Goal: Information Seeking & Learning: Learn about a topic

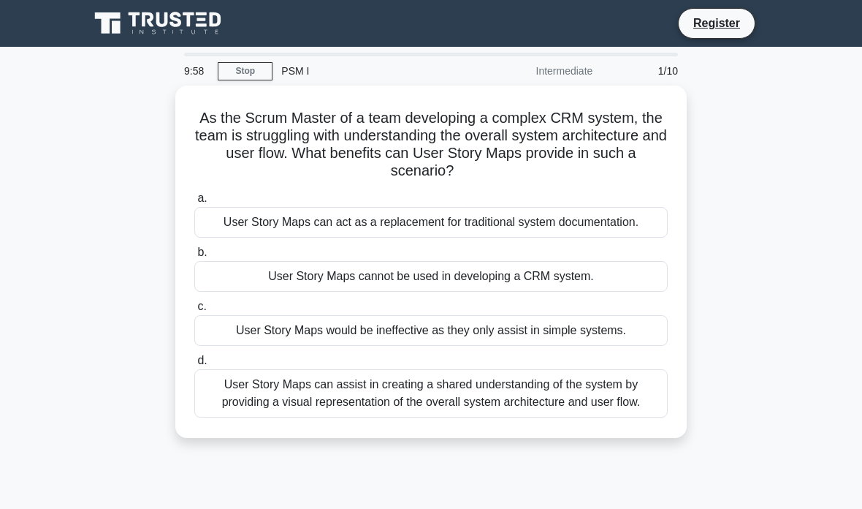
click at [96, 250] on div "As the Scrum Master of a team developing a complex CRM system, the team is stru…" at bounding box center [431, 271] width 702 height 370
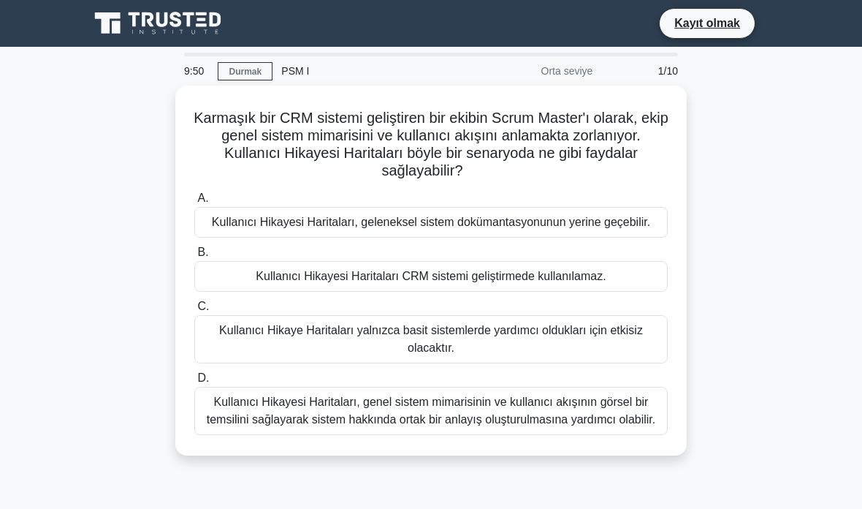
click at [808, 162] on main "9:50 [GEOGRAPHIC_DATA] PSM I [GEOGRAPHIC_DATA] 1/10 Karmaşık bir CRM sistemi ge…" at bounding box center [431, 418] width 862 height 743
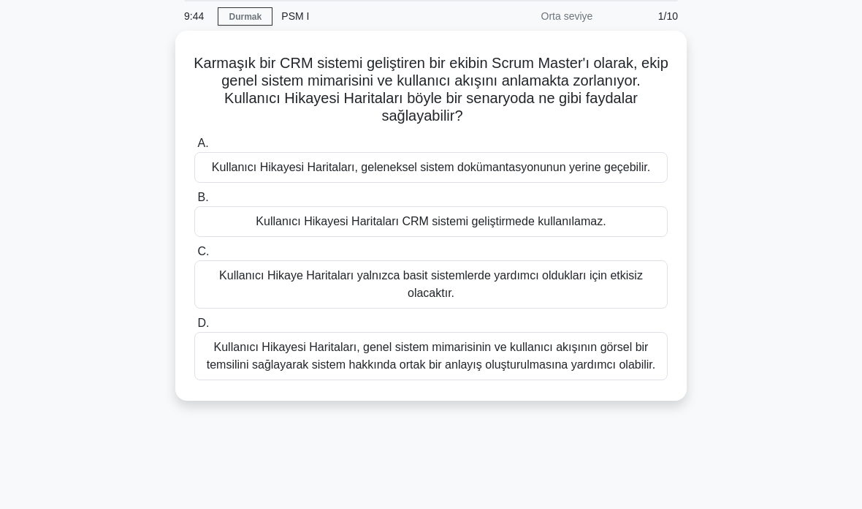
scroll to position [56, 0]
click at [599, 370] on font "Kullanıcı Hikayesi Haritaları, genel sistem mimarisinin ve kullanıcı akışının g…" at bounding box center [431, 355] width 449 height 30
click at [194, 327] on input "D. Kullanıcı Hikayesi Haritaları, genel sistem mimarisinin ve kullanıcı akışını…" at bounding box center [194, 323] width 0 height 10
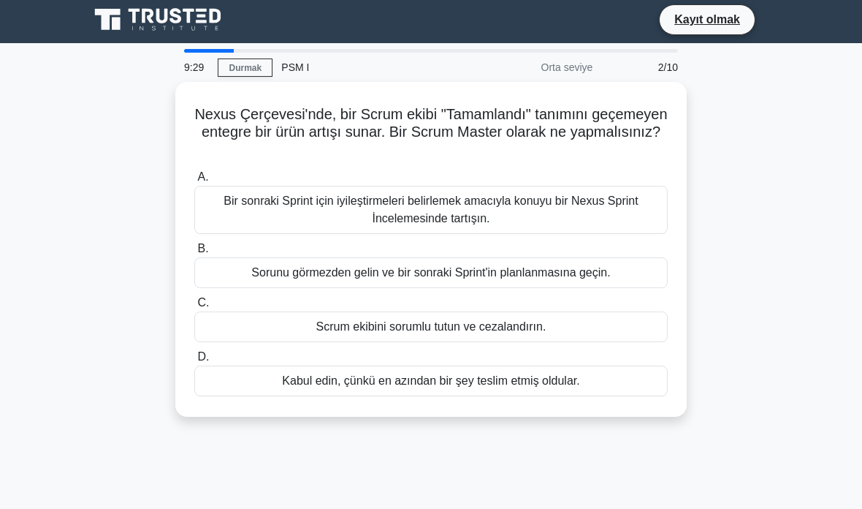
scroll to position [0, 0]
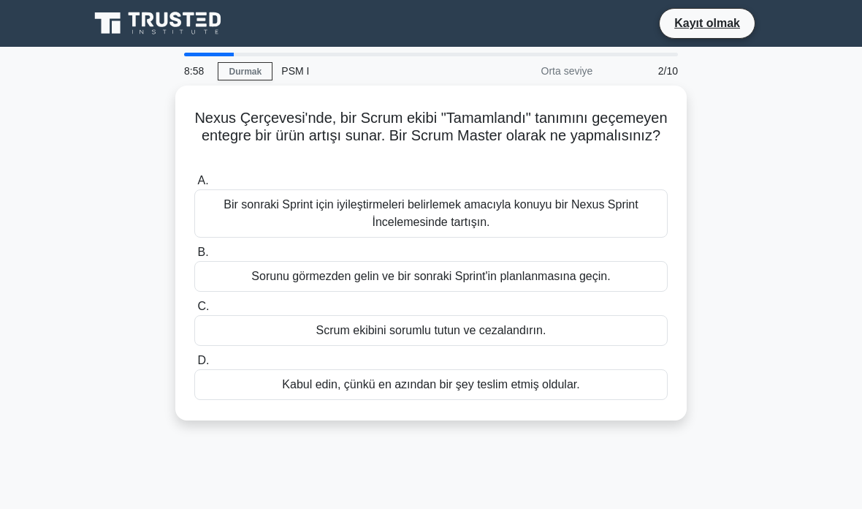
click at [619, 210] on font "Bir sonraki Sprint için iyileştirmeleri belirlemek amacıyla konuyu bir Nexus Sp…" at bounding box center [431, 213] width 460 height 35
click at [194, 186] on input "A. Bir sonraki Sprint için iyileştirmeleri belirlemek amacıyla konuyu bir Nexus…" at bounding box center [194, 181] width 0 height 10
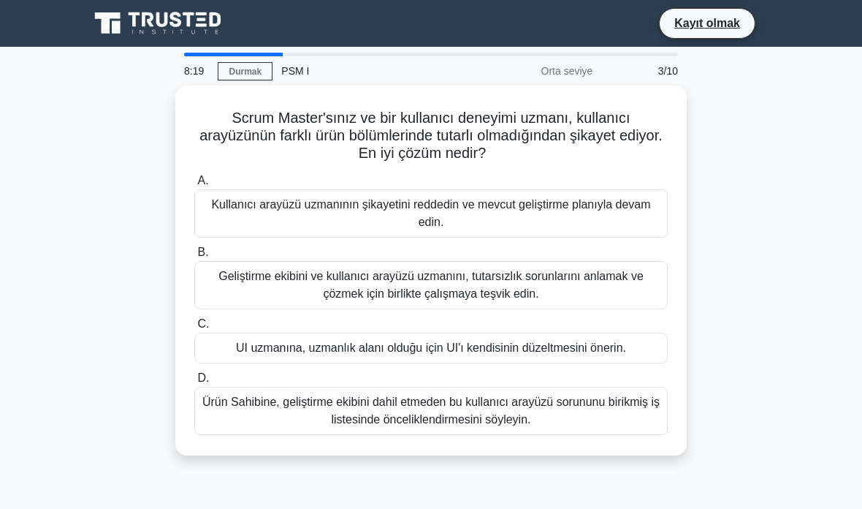
click at [559, 281] on font "Geliştirme ekibini ve kullanıcı arayüzü uzmanını, tutarsızlık sorunlarını anlam…" at bounding box center [431, 285] width 460 height 35
click at [194, 257] on input "B. Geliştirme ekibini ve kullanıcı arayüzü uzmanını, tutarsızlık sorunlarını an…" at bounding box center [194, 253] width 0 height 10
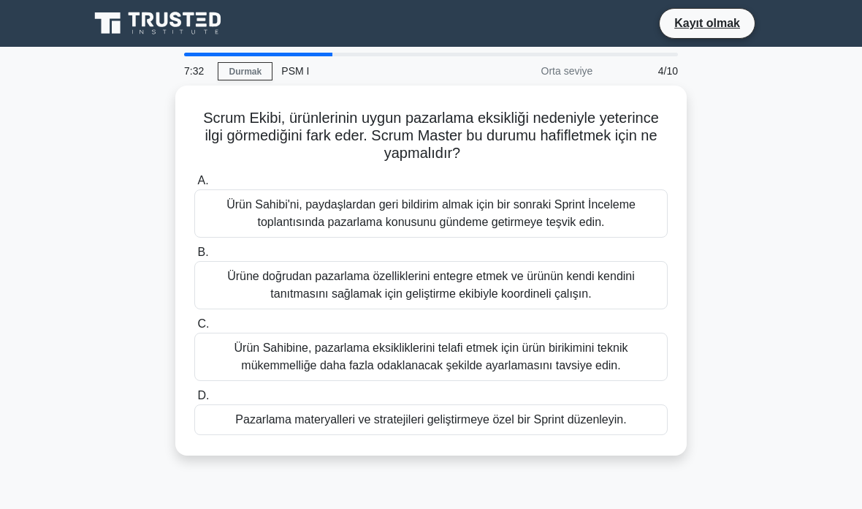
click at [493, 415] on font "Pazarlama materyalleri ve stratejileri geliştirmeye özel bir Sprint düzenleyin." at bounding box center [430, 419] width 391 height 12
click at [194, 401] on input "D. Pazarlama materyalleri ve stratejileri geliştirmeye özel bir Sprint düzenley…" at bounding box center [194, 396] width 0 height 10
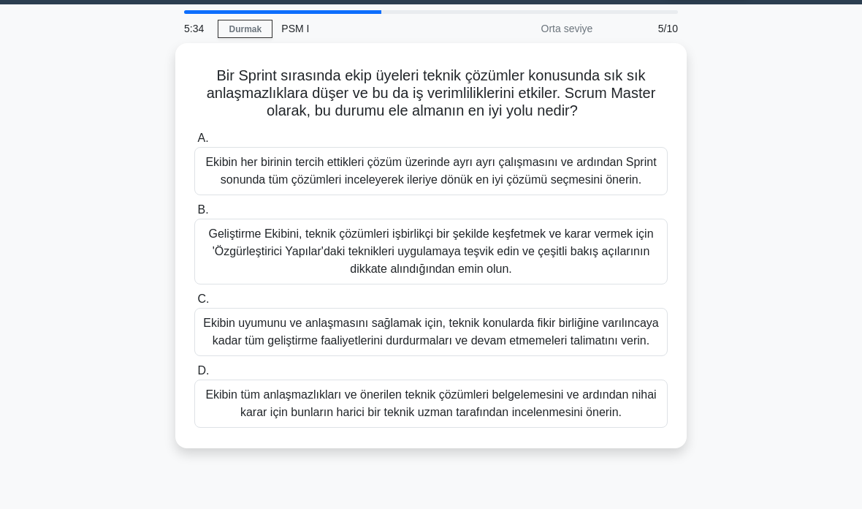
scroll to position [47, 0]
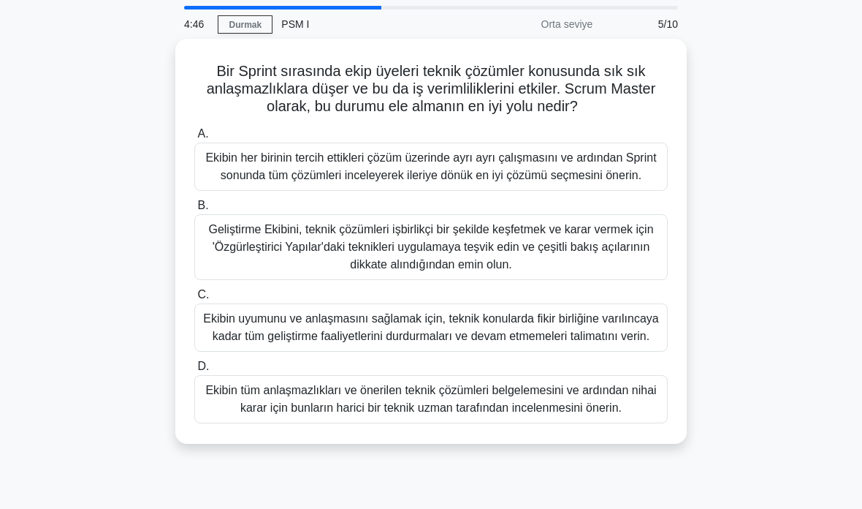
click at [223, 273] on font "Geliştirme Ekibini, teknik çözümleri işbirlikçi bir şekilde keşfetmek ve karar …" at bounding box center [431, 247] width 460 height 53
click at [194, 210] on input "B. Geliştirme Ekibini, teknik çözümleri işbirlikçi bir şekilde keşfetmek ve kar…" at bounding box center [194, 206] width 0 height 10
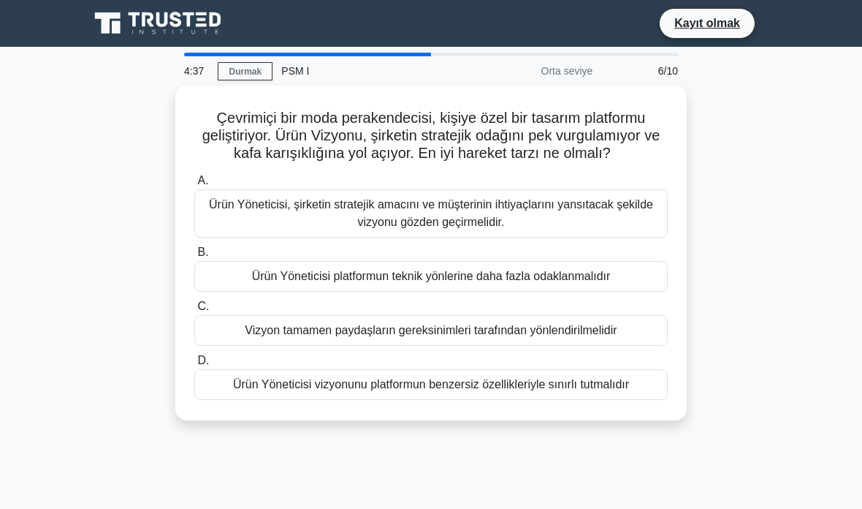
scroll to position [18, 0]
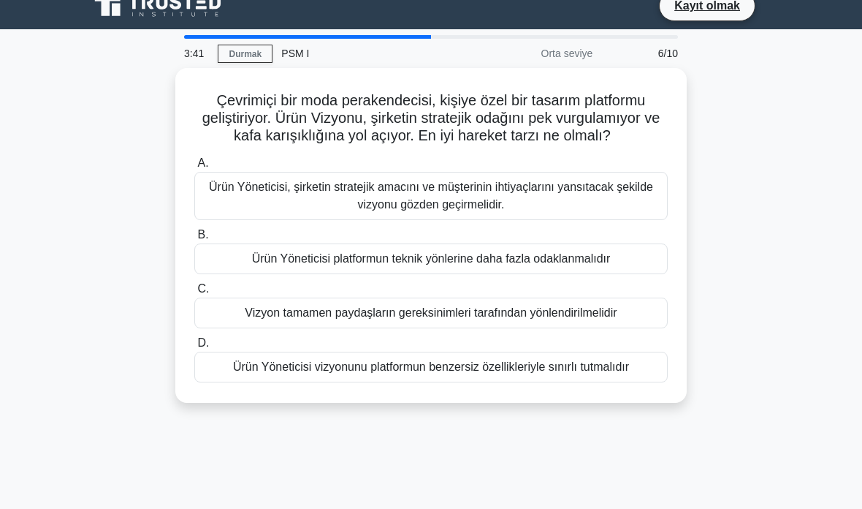
click at [525, 210] on font "Ürün Yöneticisi, şirketin stratejik amacını ve müşterinin ihtiyaçlarını yansıta…" at bounding box center [431, 196] width 444 height 30
click at [194, 168] on input "A. Ürün Yöneticisi, şirketin stratejik amacını ve müşterinin ihtiyaçlarını yans…" at bounding box center [194, 164] width 0 height 10
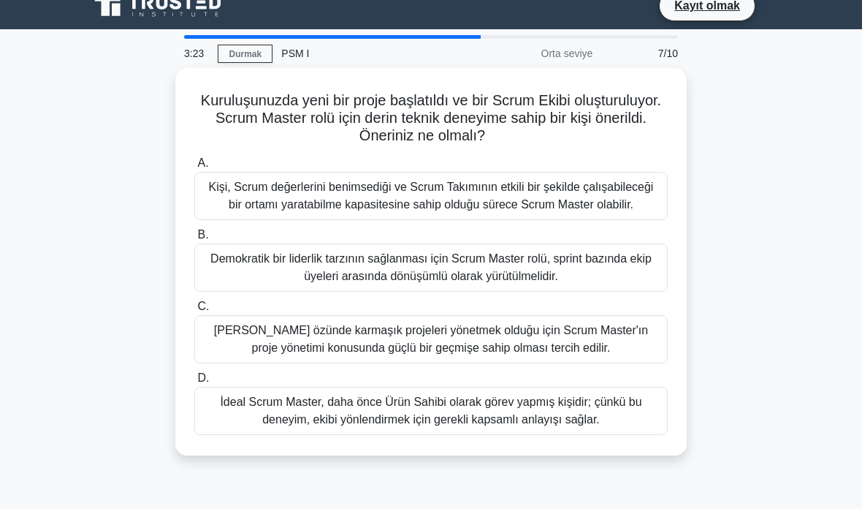
click at [582, 189] on font "Kişi, Scrum değerlerini benimsediği ve Scrum Takımının etkili bir şekilde çalış…" at bounding box center [431, 196] width 445 height 30
click at [194, 168] on input "A. Kişi, Scrum değerlerini benimsediği ve Scrum Takımının etkili bir şekilde ça…" at bounding box center [194, 164] width 0 height 10
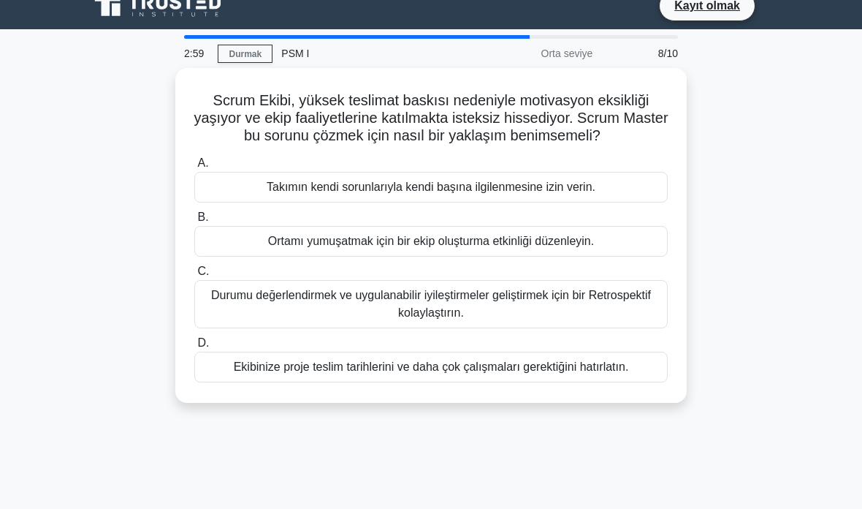
click at [562, 322] on font "Durumu değerlendirmek ve uygulanabilir iyileştirmeler geliştirmek için bir Retr…" at bounding box center [431, 304] width 460 height 35
click at [194, 276] on input "C. Durumu değerlendirmek ve uygulanabilir iyileştirmeler geliştirmek için bir R…" at bounding box center [194, 272] width 0 height 10
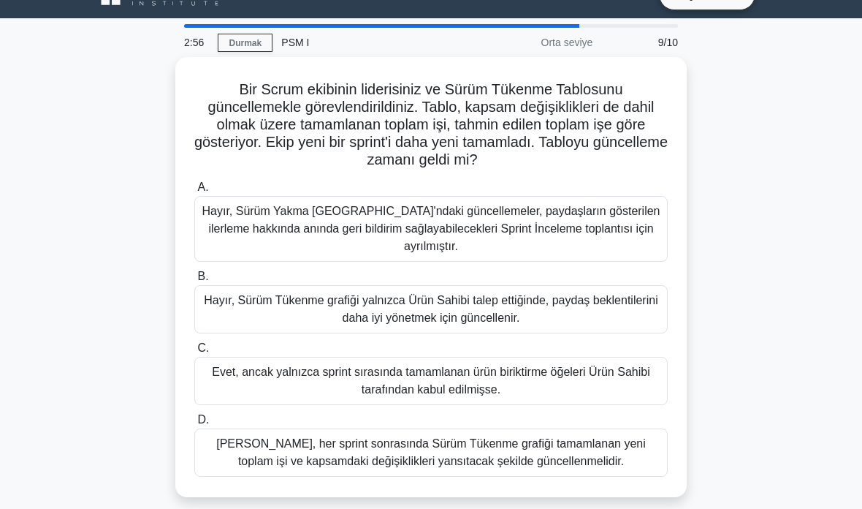
scroll to position [47, 0]
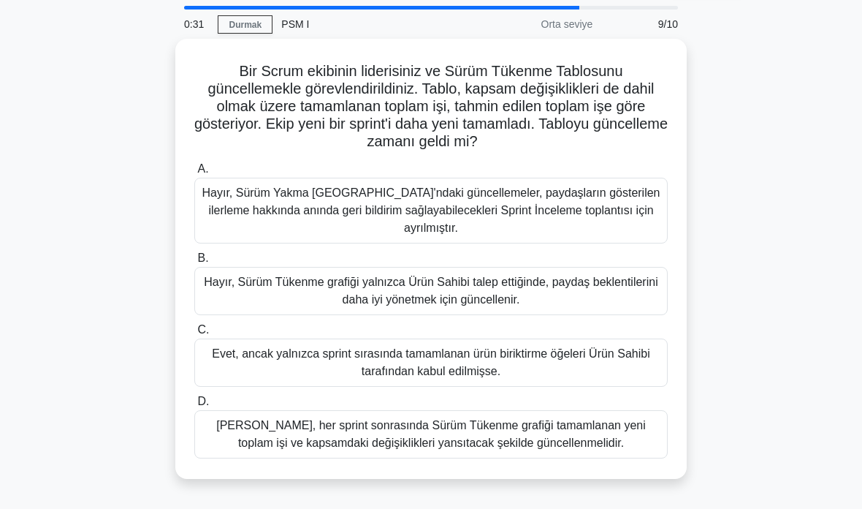
click at [202, 428] on font "Evet, her sprint sonrasında Sürüm Tükenme grafiği tamamlanan yeni toplam işi ve…" at bounding box center [431, 434] width 460 height 35
click at [194, 406] on input "D. Evet, her sprint sonrasında Sürüm Tükenme grafiği tamamlanan yeni toplam işi…" at bounding box center [194, 402] width 0 height 10
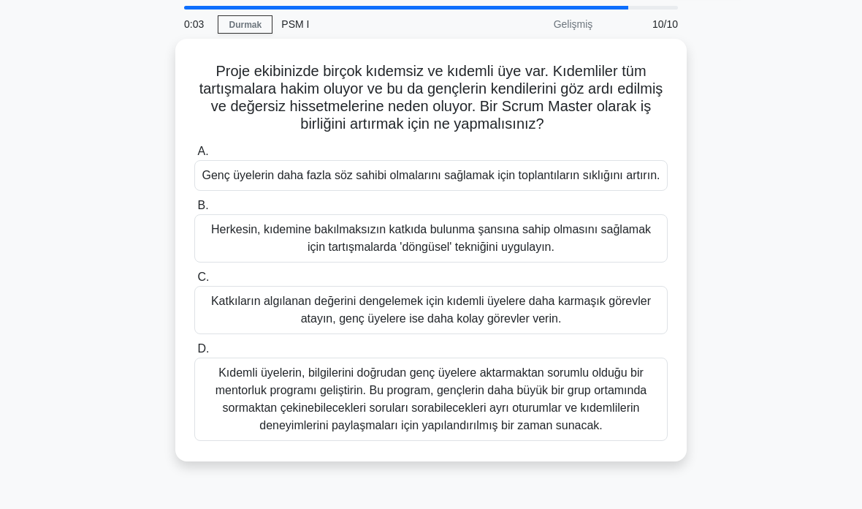
click at [572, 253] on font "Herkesin, kıdemine bakılmaksızın katkıda bulunma şansına sahip olmasını sağlama…" at bounding box center [431, 238] width 440 height 30
click at [194, 210] on input "B. Herkesin, kıdemine bakılmaksızın katkıda bulunma şansına sahip olmasını sağl…" at bounding box center [194, 206] width 0 height 10
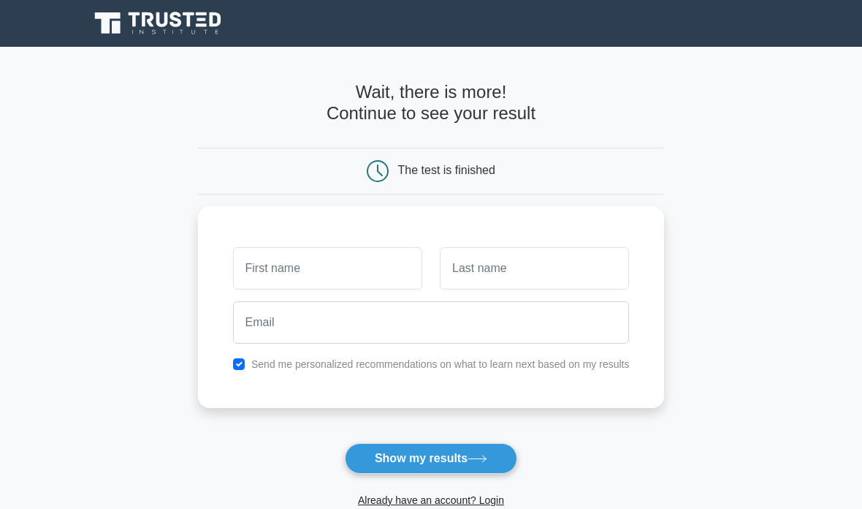
click at [369, 274] on input "text" at bounding box center [327, 268] width 189 height 42
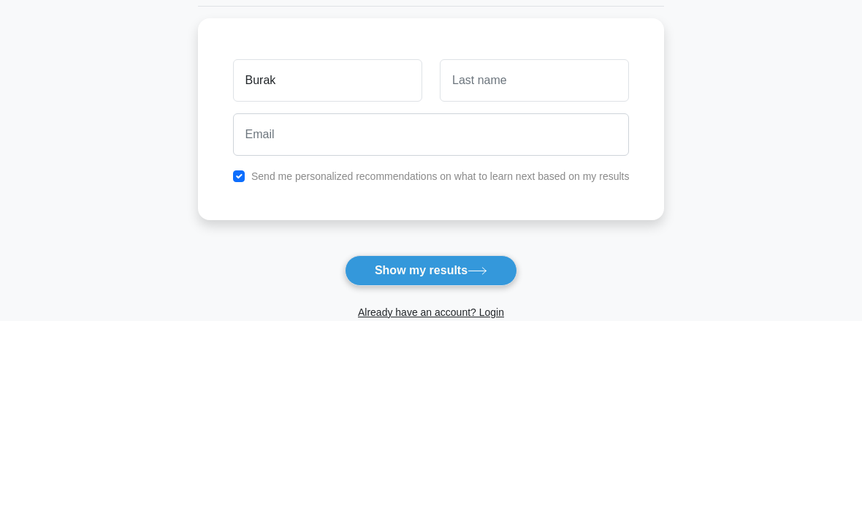
type input "Burak"
click at [544, 247] on input "text" at bounding box center [534, 268] width 189 height 42
type input "Topal"
click at [714, 113] on main "Wait, there is more! Continue to see your result The test is finished Burak Top…" at bounding box center [431, 309] width 862 height 525
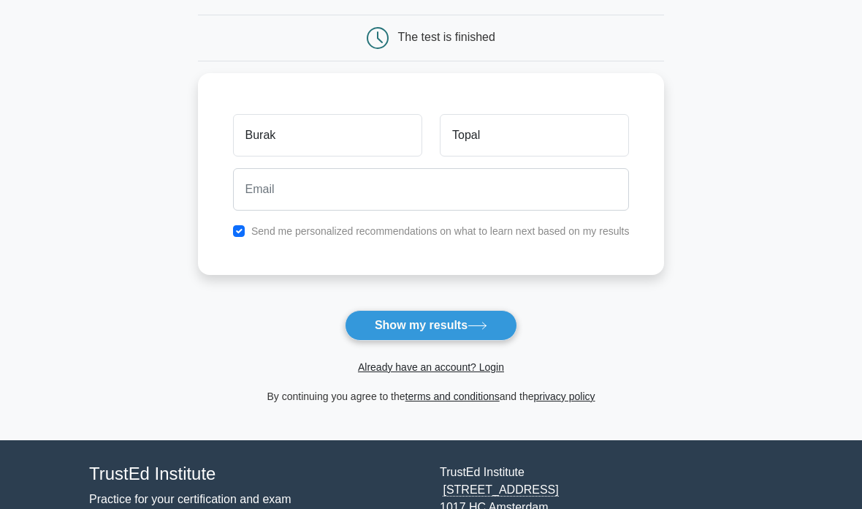
scroll to position [21, 0]
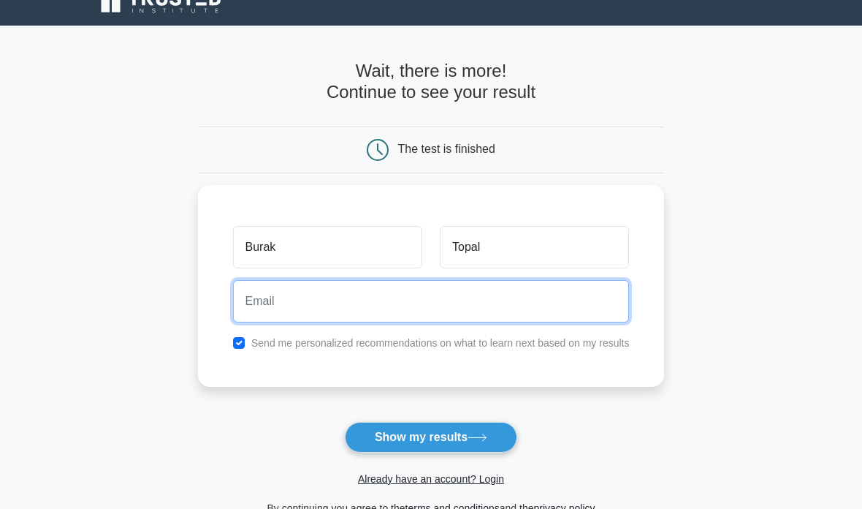
click at [520, 293] on input "email" at bounding box center [431, 301] width 397 height 42
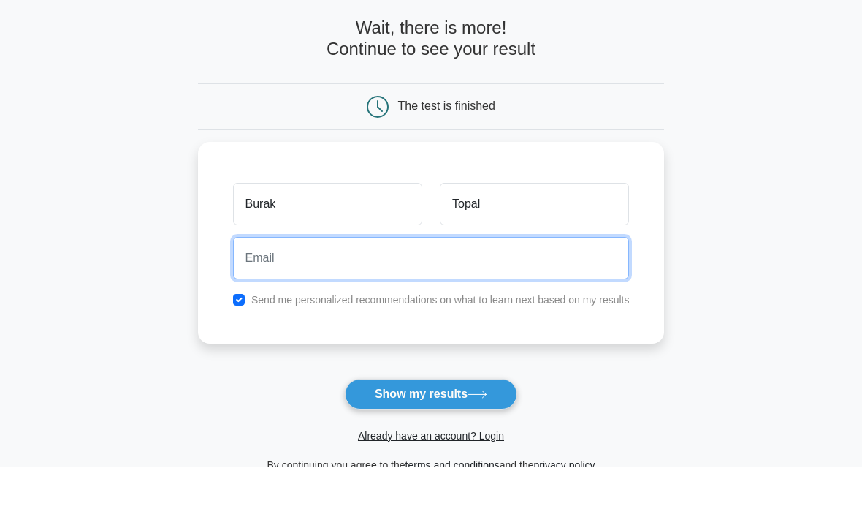
scroll to position [0, 0]
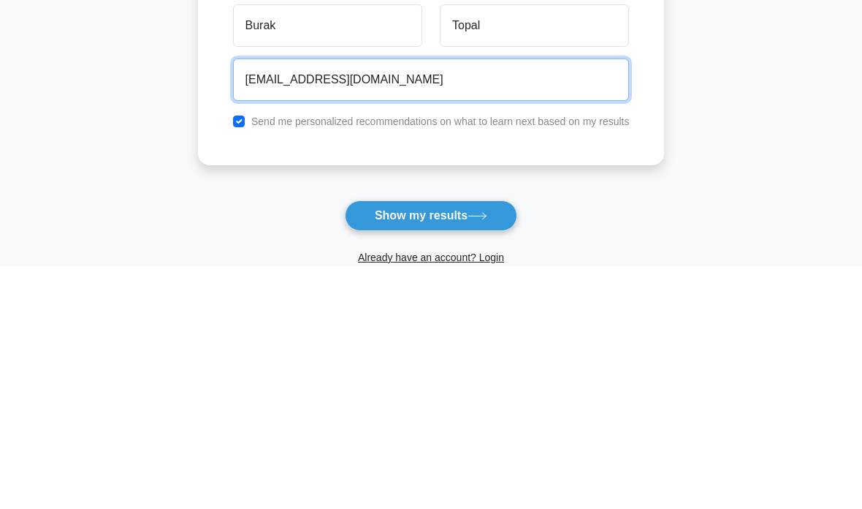
type input "mburk.tpl@gmail.com"
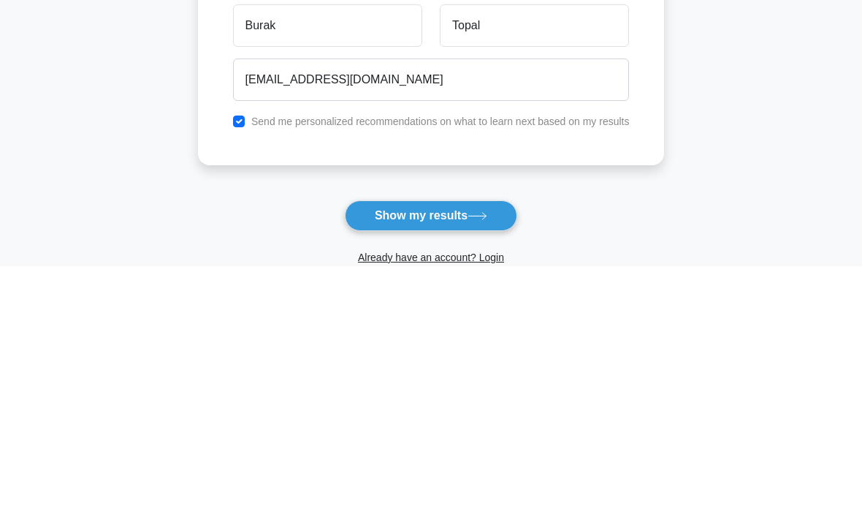
click at [755, 146] on main "Wait, there is more! Continue to see your result The test is finished Burak Top…" at bounding box center [431, 309] width 862 height 525
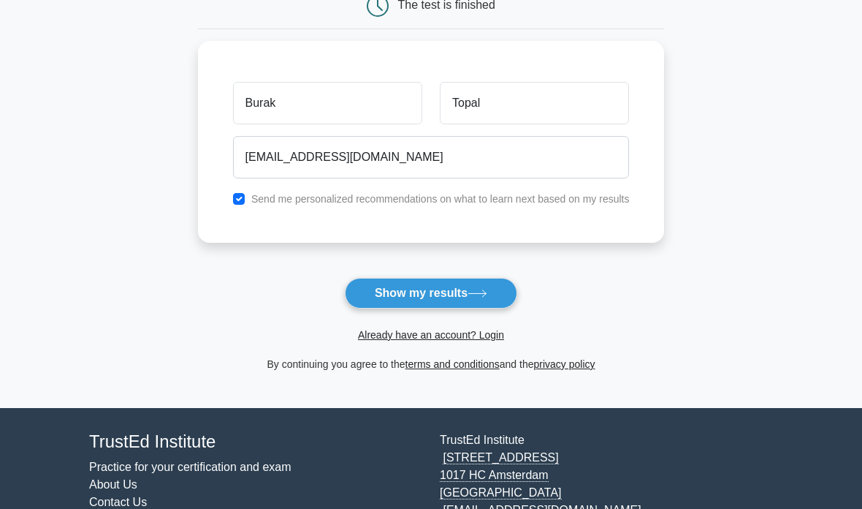
click at [478, 305] on button "Show my results" at bounding box center [431, 293] width 172 height 31
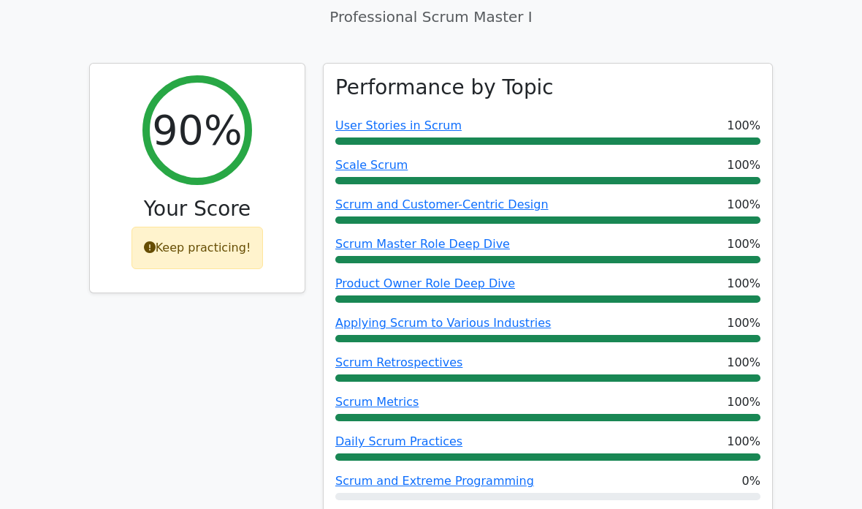
scroll to position [577, 0]
click at [498, 474] on link "Scrum and Extreme Programming" at bounding box center [434, 481] width 199 height 14
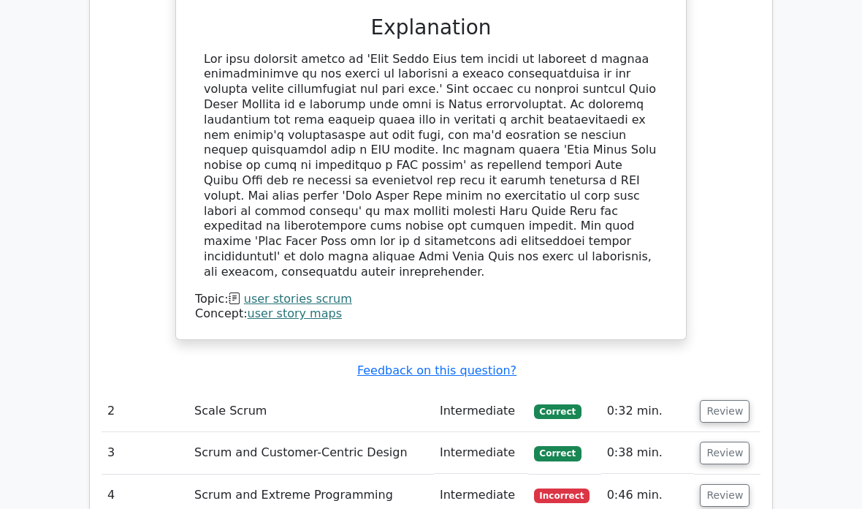
scroll to position [1984, 0]
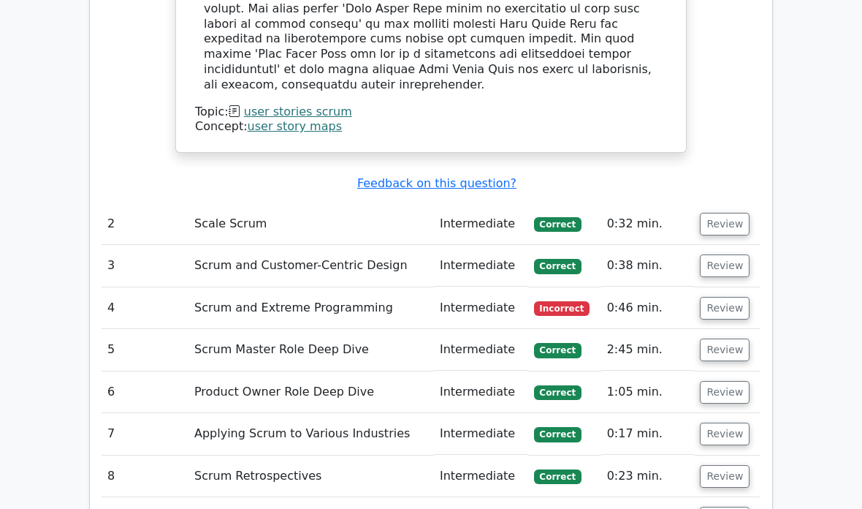
click at [725, 297] on button "Review" at bounding box center [725, 308] width 50 height 23
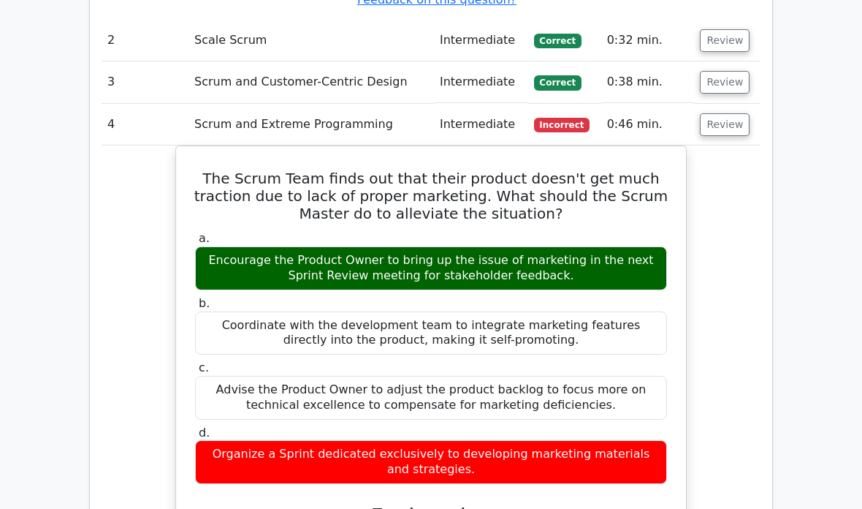
scroll to position [2183, 0]
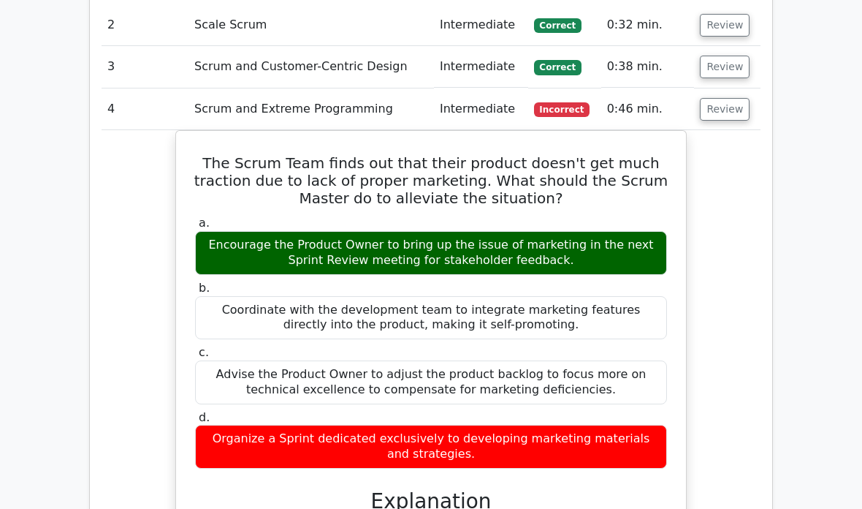
click at [760, 204] on div "The Scrum Team finds out that their product doesn't get much traction due to la…" at bounding box center [431, 447] width 659 height 635
click at [113, 273] on div "The Scrum Team finds out that their product doesn't get much traction due to la…" at bounding box center [431, 447] width 659 height 635
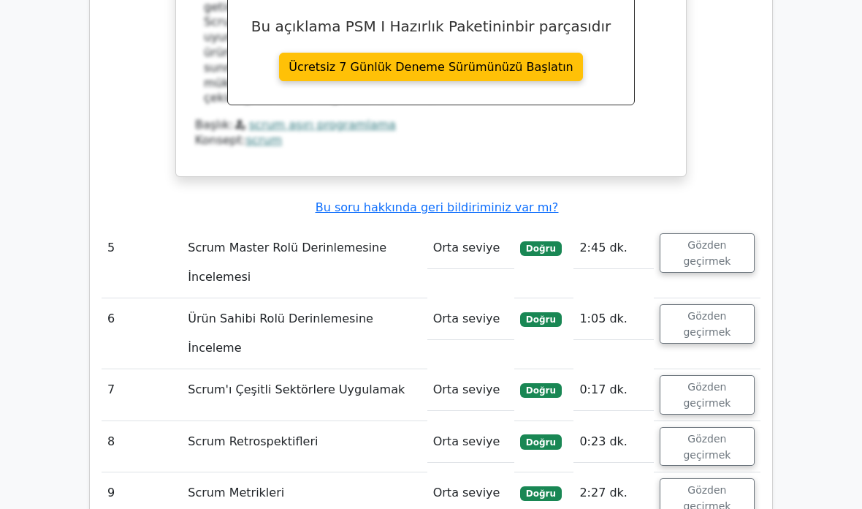
scroll to position [2827, 0]
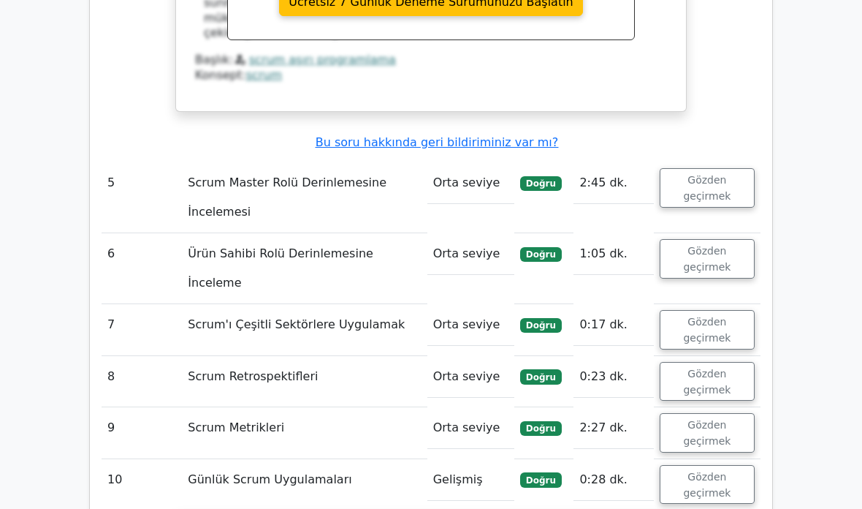
scroll to position [2828, 0]
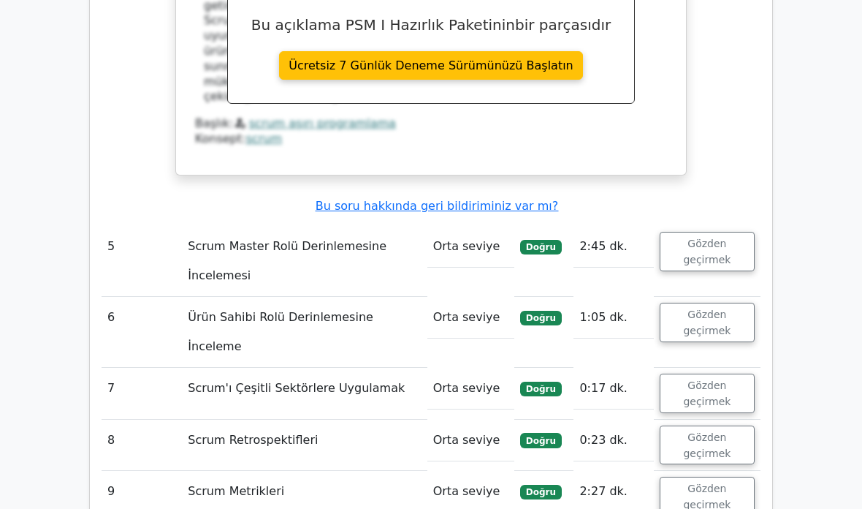
click at [728, 482] on font "Gözden geçirmek" at bounding box center [707, 496] width 48 height 28
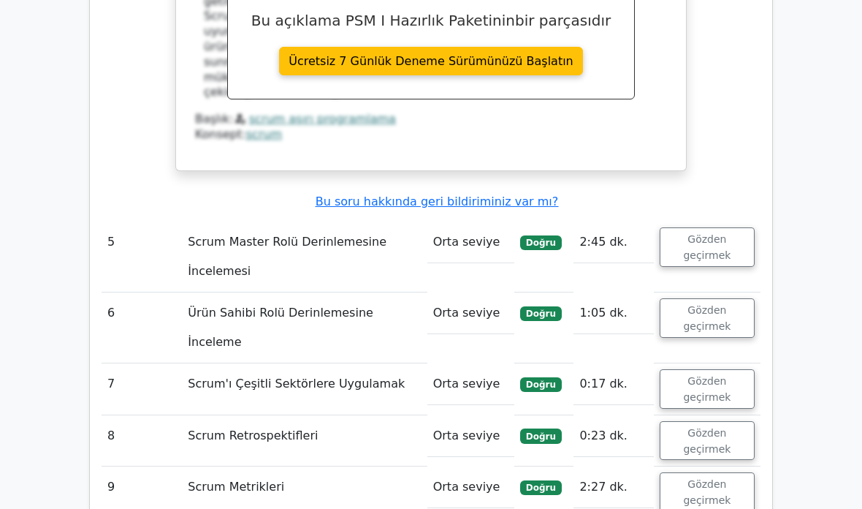
scroll to position [2811, 0]
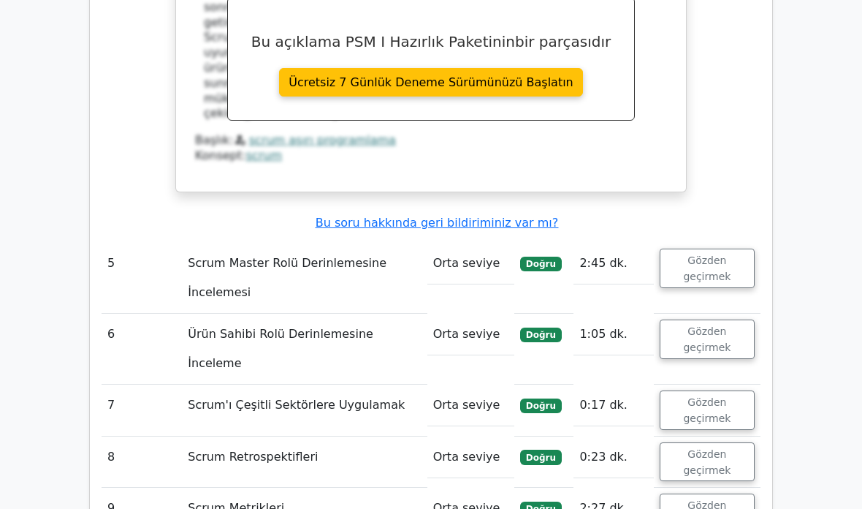
click at [724, 448] on font "Gözden geçirmek" at bounding box center [707, 462] width 48 height 28
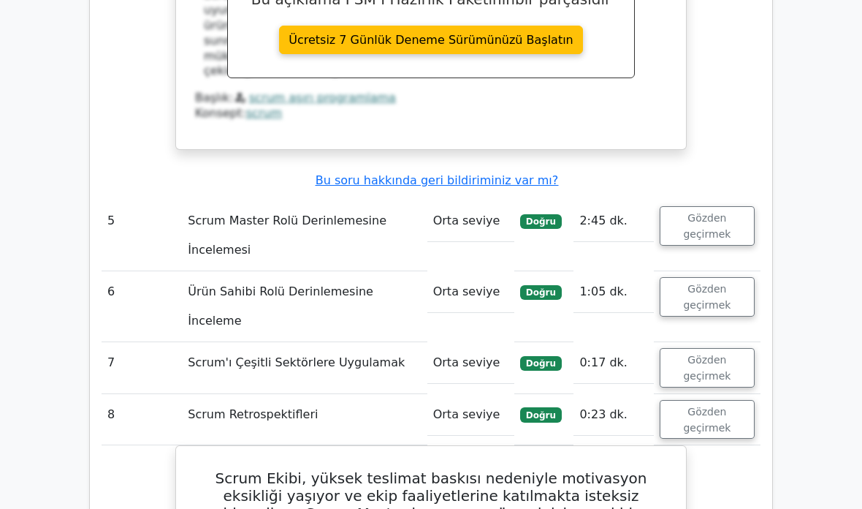
scroll to position [2827, 0]
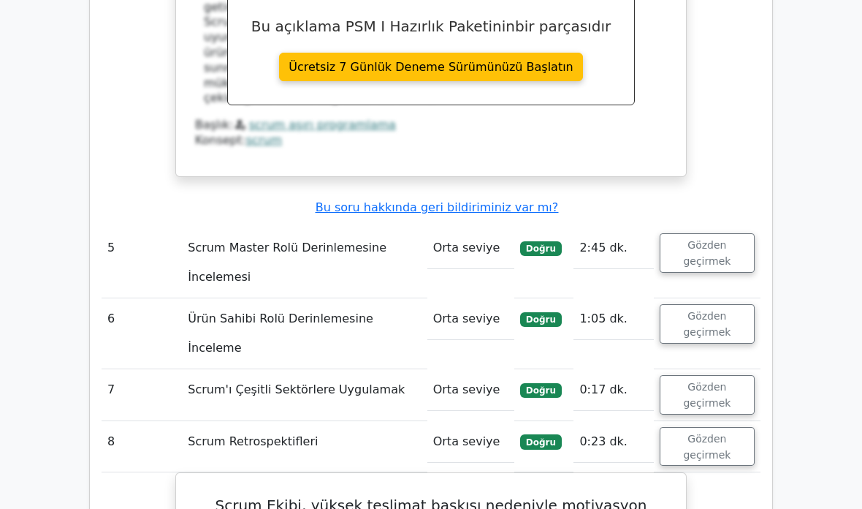
click at [729, 381] on font "Gözden geçirmek" at bounding box center [707, 395] width 48 height 28
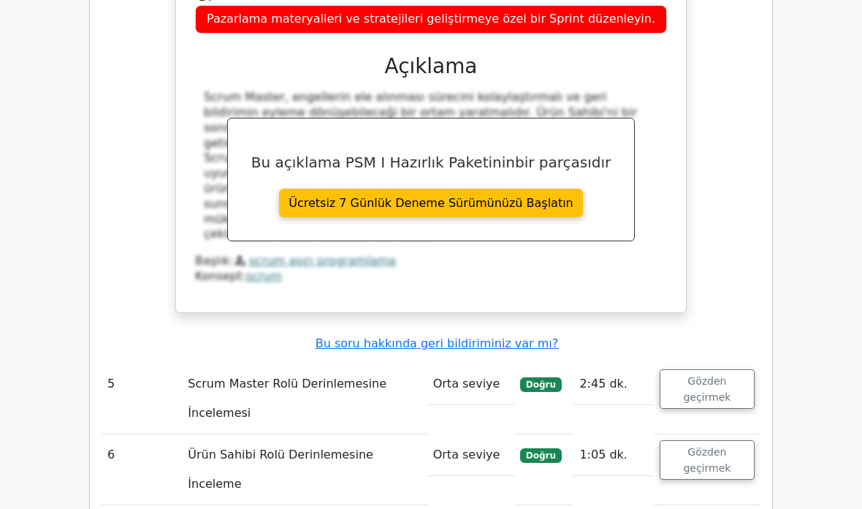
scroll to position [2648, 0]
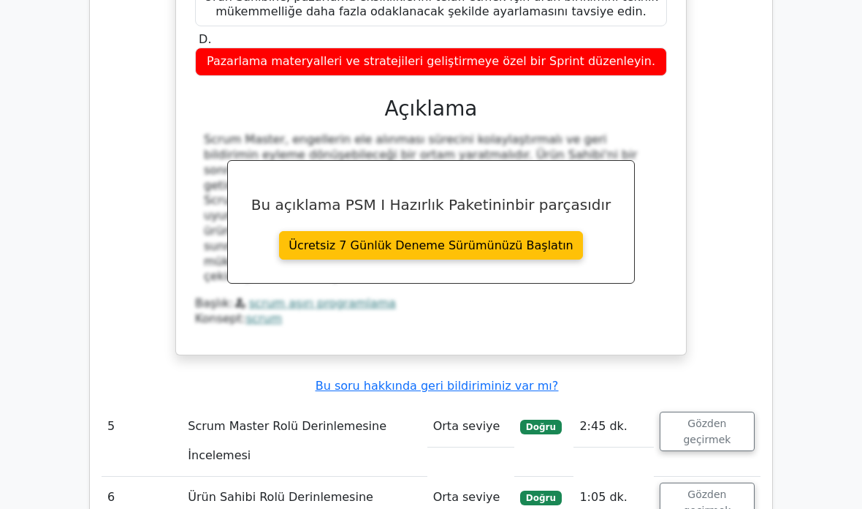
click at [194, 490] on font "Ürün Sahibi Rolü Derinlemesine İnceleme" at bounding box center [281, 511] width 186 height 43
click at [716, 489] on font "Gözden geçirmek" at bounding box center [707, 503] width 48 height 28
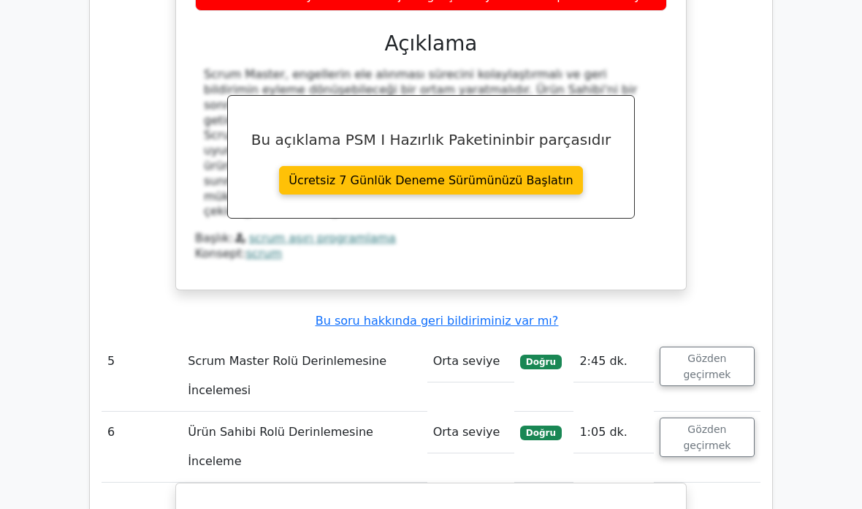
scroll to position [2688, 0]
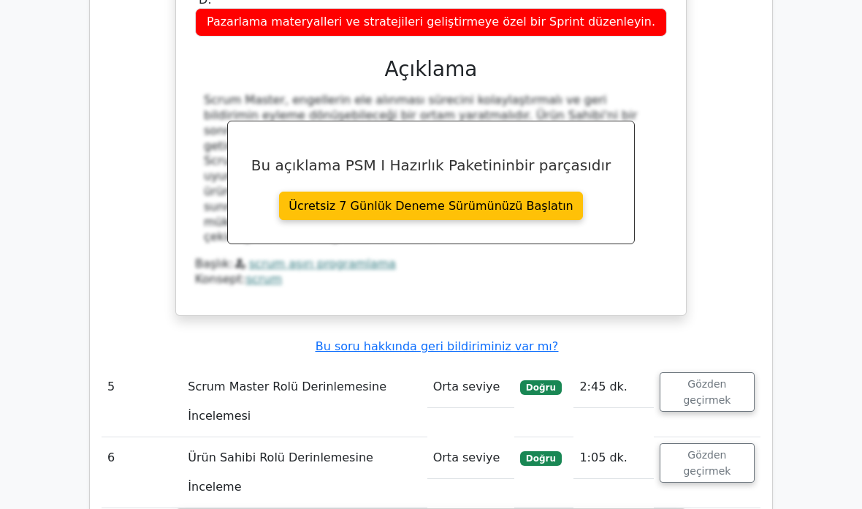
click at [731, 378] on font "Gözden geçirmek" at bounding box center [707, 392] width 48 height 28
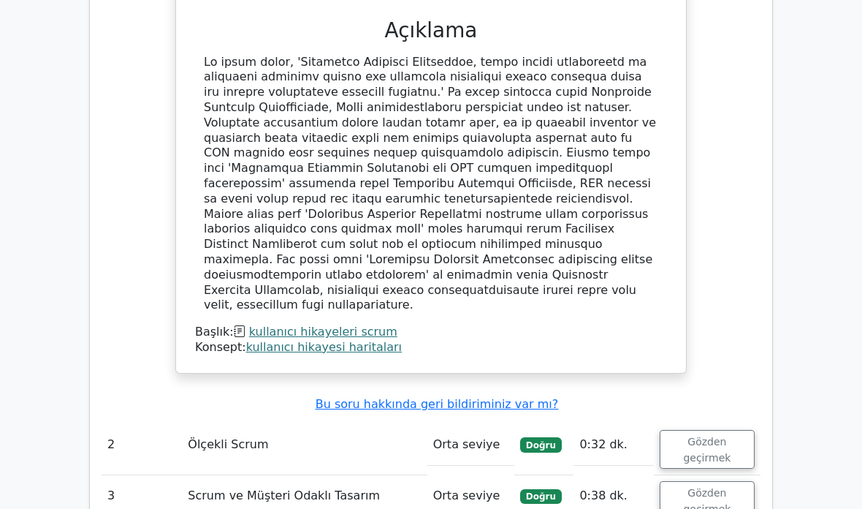
scroll to position [1823, 0]
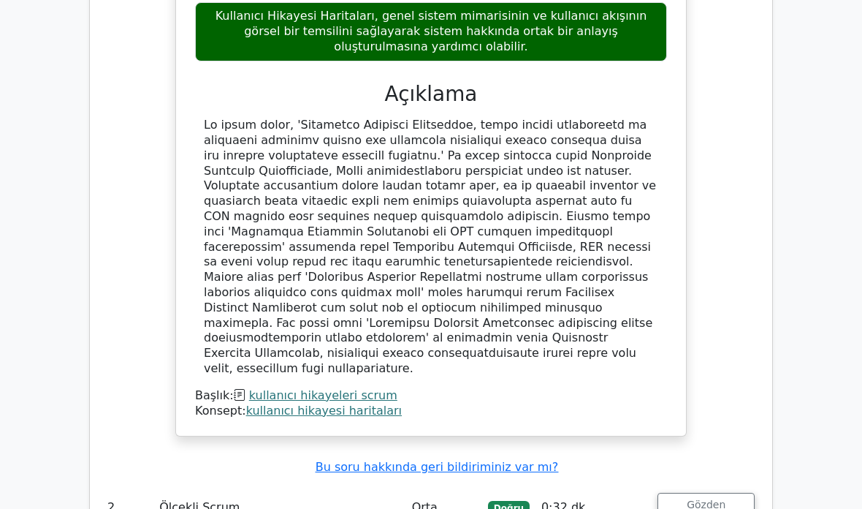
click at [723, 498] on font "Gözden geçirmek" at bounding box center [707, 512] width 48 height 28
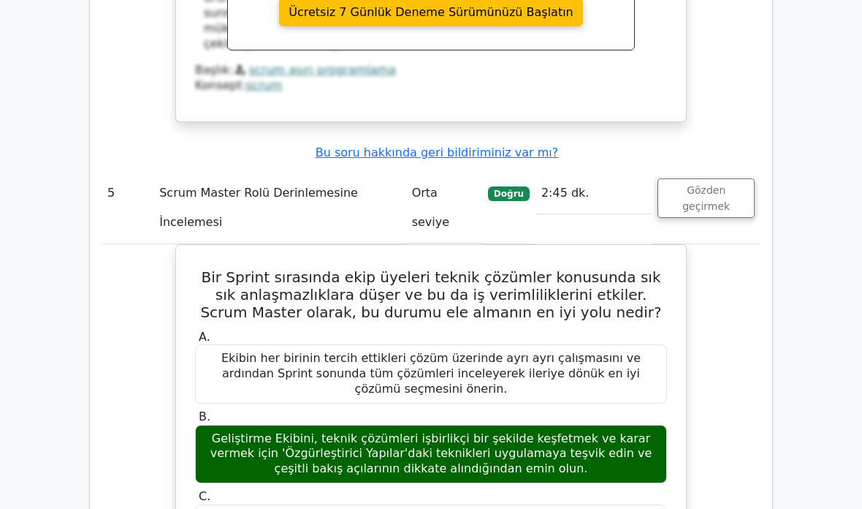
scroll to position [3733, 0]
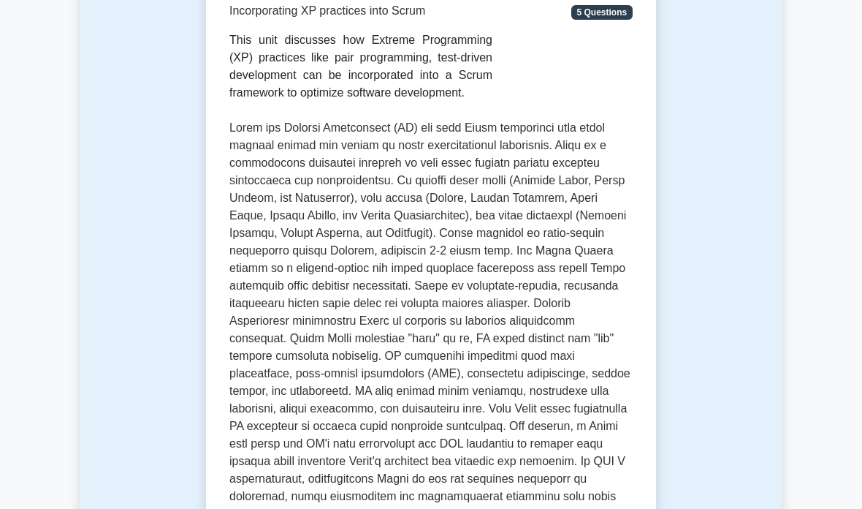
scroll to position [329, 0]
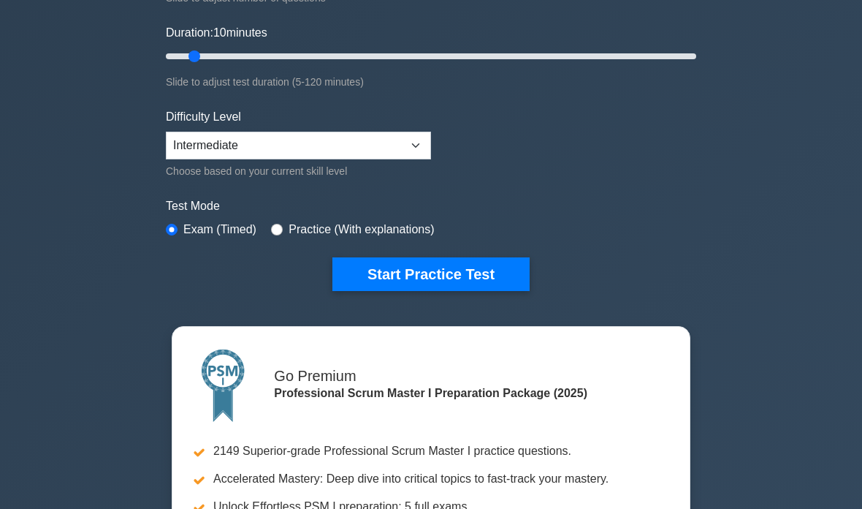
scroll to position [278, 0]
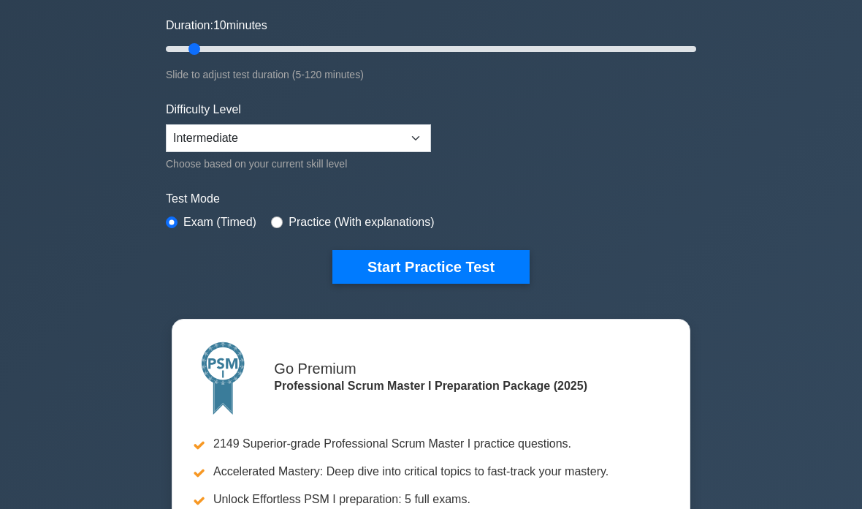
click at [474, 265] on button "Start Practice Test" at bounding box center [431, 268] width 197 height 34
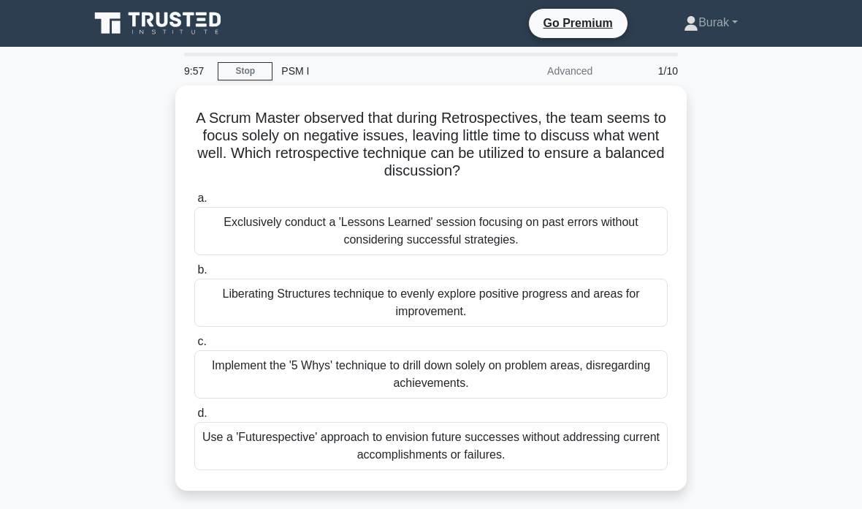
click at [712, 232] on div "A Scrum Master observed that during Retrospectives, the team seems to focus sol…" at bounding box center [431, 297] width 702 height 422
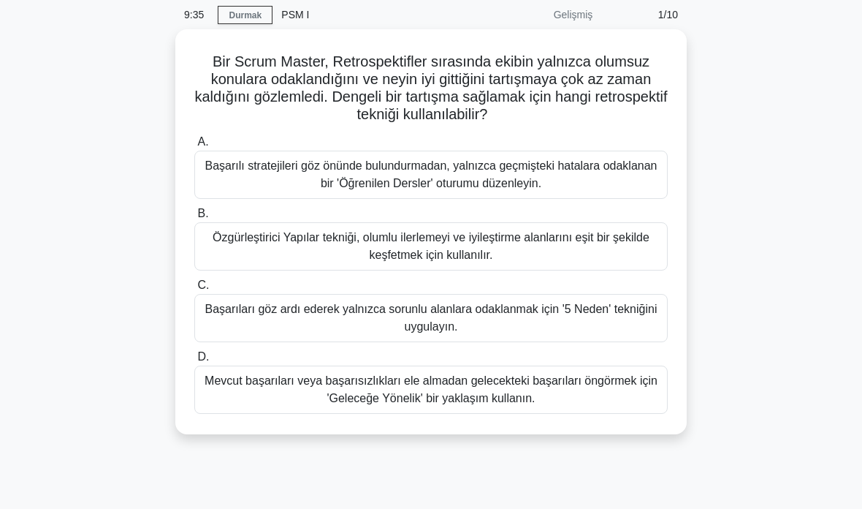
scroll to position [59, 0]
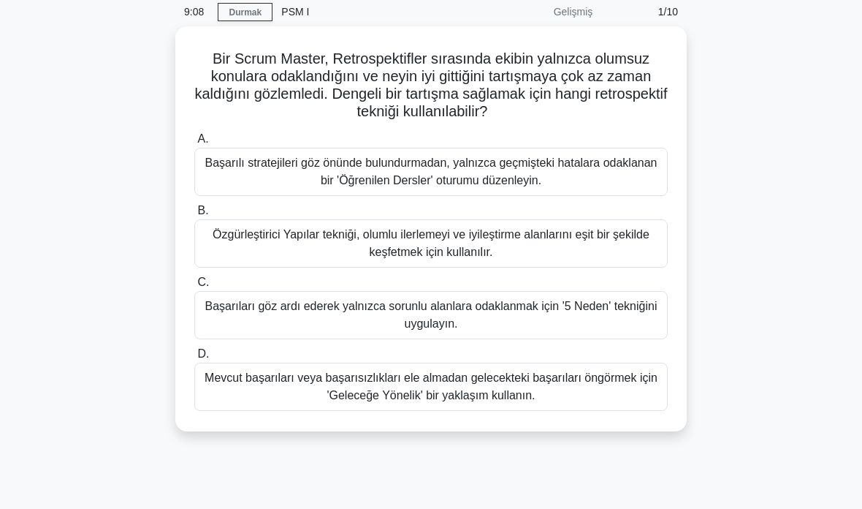
click at [553, 248] on font "Özgürleştirici Yapılar tekniği, olumlu ilerlemeyi ve iyileştirme alanlarını eşi…" at bounding box center [431, 243] width 460 height 35
click at [194, 216] on input "B. Özgürleştirici Yapılar tekniği, olumlu ilerlemeyi ve iyileştirme alanlarını …" at bounding box center [194, 211] width 0 height 10
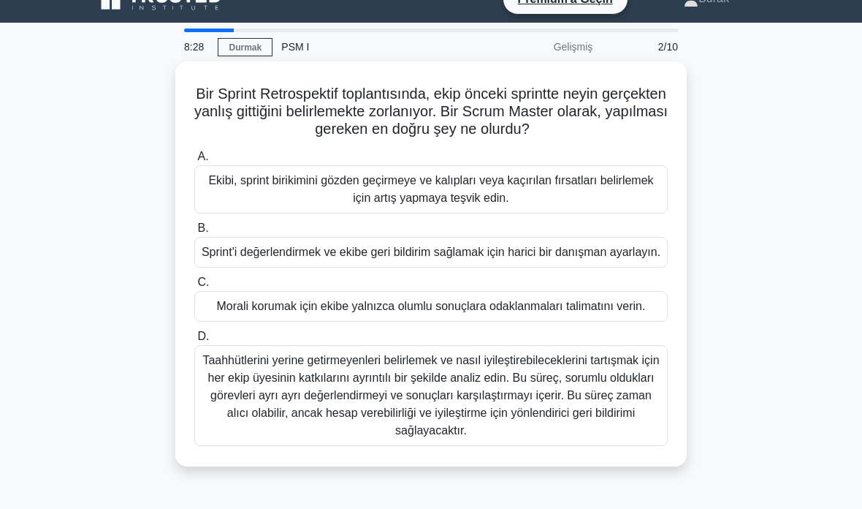
scroll to position [11, 0]
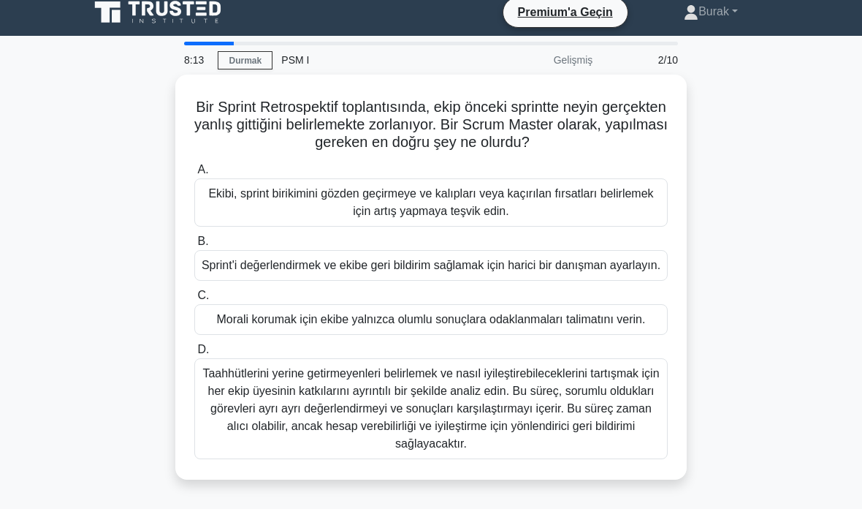
click at [641, 217] on font "Ekibi, sprint birikimini gözden geçirmeye ve kalıpları veya kaçırılan fırsatlar…" at bounding box center [431, 202] width 460 height 35
click at [194, 175] on input "A. Ekibi, sprint birikimini gözden geçirmeye ve kalıpları veya kaçırılan fırsat…" at bounding box center [194, 170] width 0 height 10
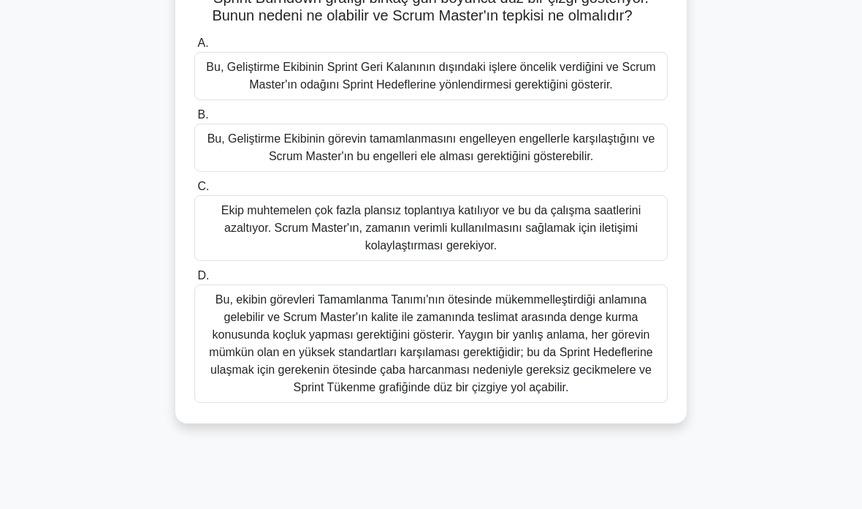
scroll to position [96, 0]
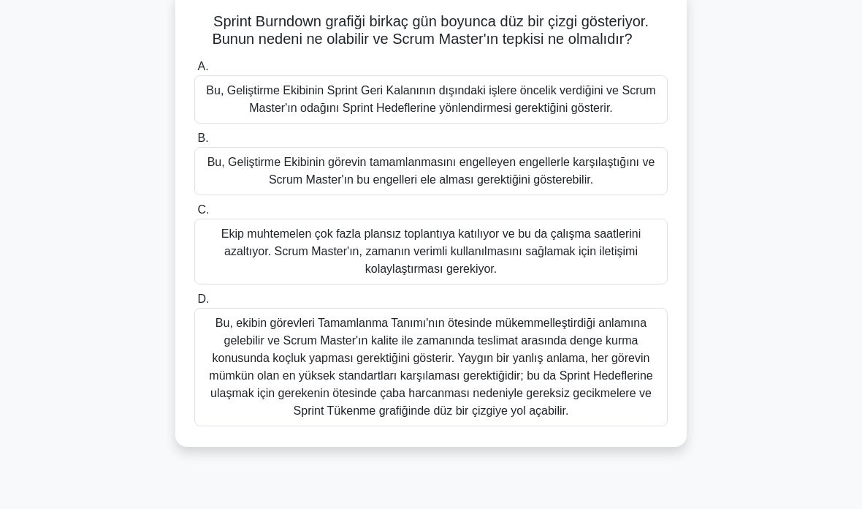
click at [583, 417] on font "Bu, ekibin görevleri Tamamlanma Tanımı'nın ötesinde mükemmelleştirdiği anlamına…" at bounding box center [431, 366] width 444 height 100
click at [194, 304] on input "D. Bu, ekibin görevleri Tamamlanma Tanımı'nın ötesinde mükemmelleştirdiği anlam…" at bounding box center [194, 300] width 0 height 10
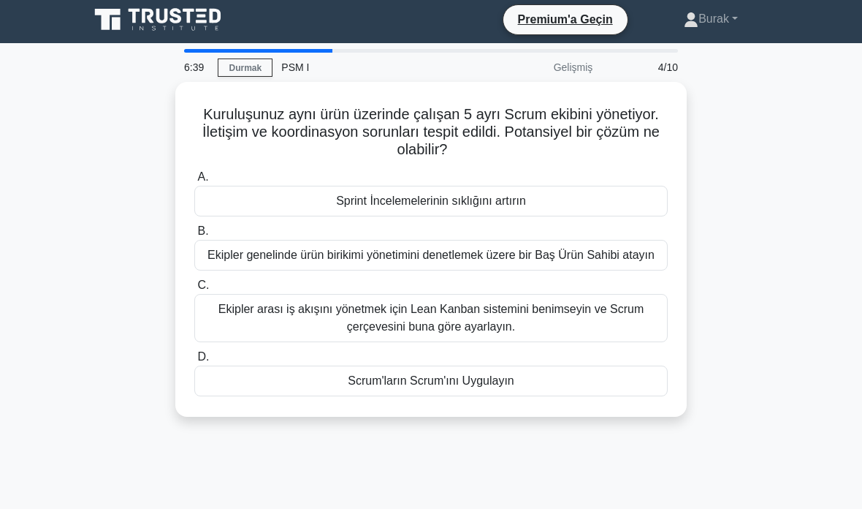
scroll to position [0, 0]
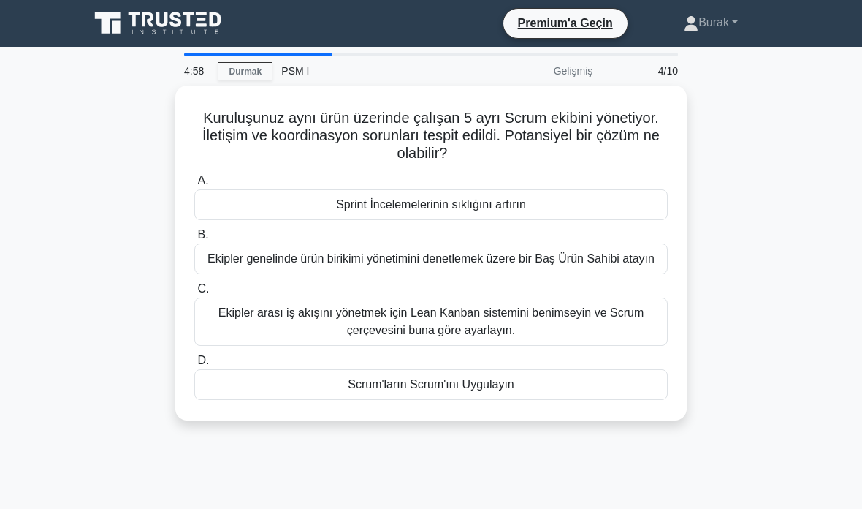
click at [543, 210] on div "Sprint İncelemelerinin sıklığını artırın" at bounding box center [431, 204] width 474 height 31
click at [194, 186] on input "A. Sprint İncelemelerinin sıklığını artırın" at bounding box center [194, 181] width 0 height 10
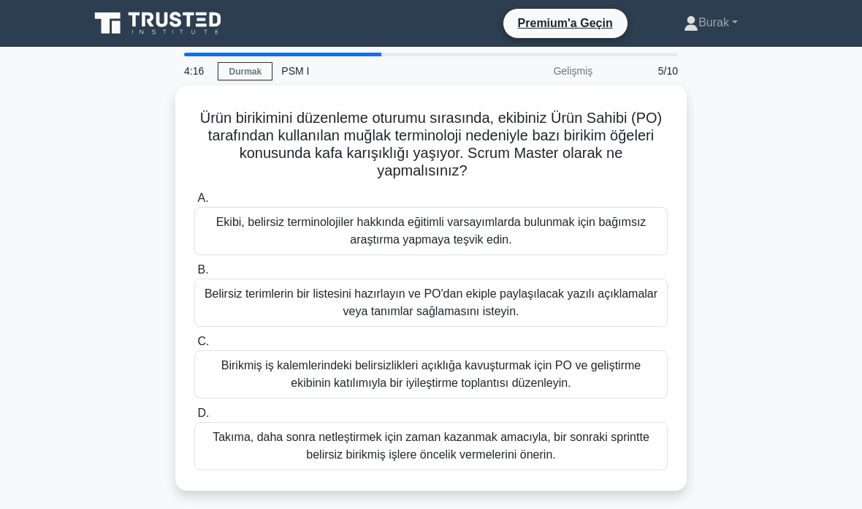
click at [551, 383] on font "Birikmiş iş kalemlerindeki belirsizlikleri açıklığa kavuşturmak için PO ve geli…" at bounding box center [431, 374] width 420 height 30
click at [194, 346] on input "C. Birikmiş iş kalemlerindeki belirsizlikleri açıklığa kavuşturmak için PO ve g…" at bounding box center [194, 342] width 0 height 10
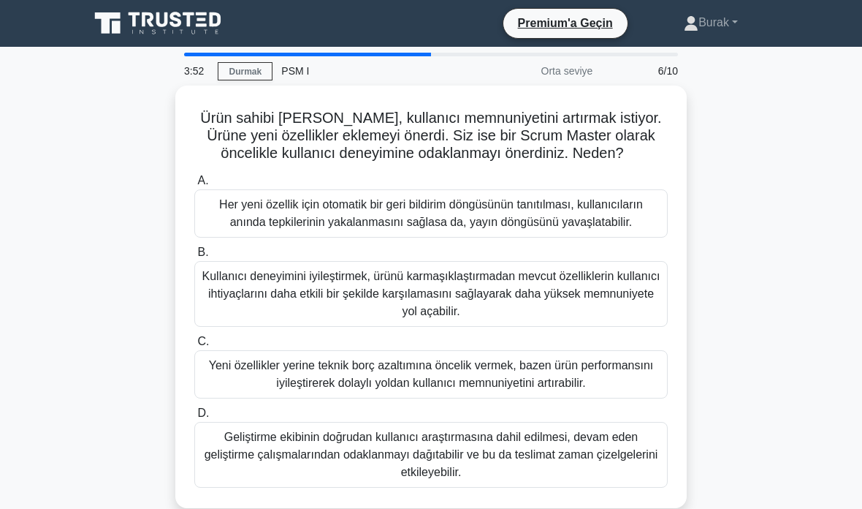
click at [745, 113] on div "Ürün sahibi Mike, kullanıcı memnuniyetini artırmak istiyor. Ürüne yeni özellikl…" at bounding box center [431, 306] width 702 height 440
click at [671, 183] on div "Ürün sahibi Mike, kullanıcı memnuniyetini artırmak istiyor. Ürüne yeni özellikl…" at bounding box center [431, 296] width 500 height 411
click at [777, 251] on div "Ürün sahibi Mike, kullanıcı memnuniyetini artırmak istiyor. Ürüne yeni özellikl…" at bounding box center [431, 306] width 702 height 440
click at [691, 183] on div "Ürün sahibi Mike, kullanıcı memnuniyetini artırmak istiyor. Ürüne yeni özellikl…" at bounding box center [431, 306] width 702 height 440
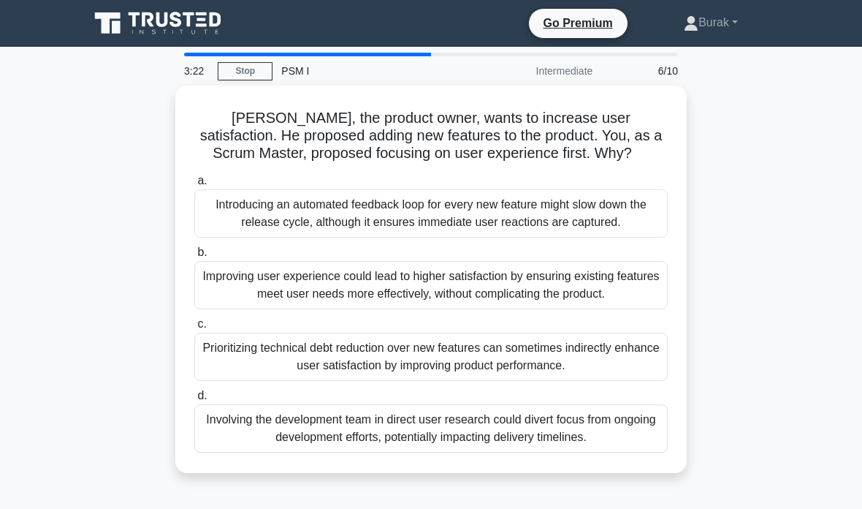
click at [803, 175] on main "3:22 Stop PSM I Intermediate 6/10 Mike, the product owner, wants to increase us…" at bounding box center [431, 418] width 862 height 743
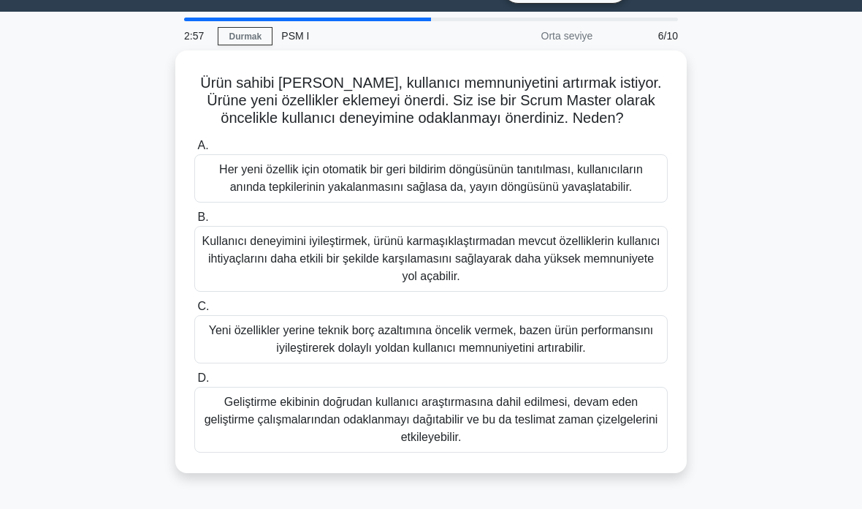
scroll to position [9, 0]
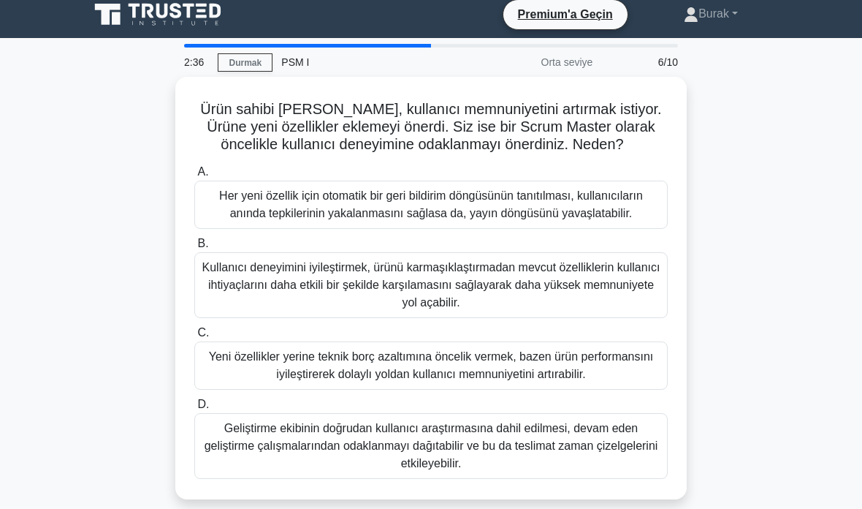
click at [587, 308] on font "Kullanıcı deneyimini iyileştirmek, ürünü karmaşıklaştırmadan mevcut özellikleri…" at bounding box center [431, 285] width 458 height 48
click at [194, 248] on input "B. Kullanıcı deneyimini iyileştirmek, ürünü karmaşıklaştırmadan mevcut özellikl…" at bounding box center [194, 244] width 0 height 10
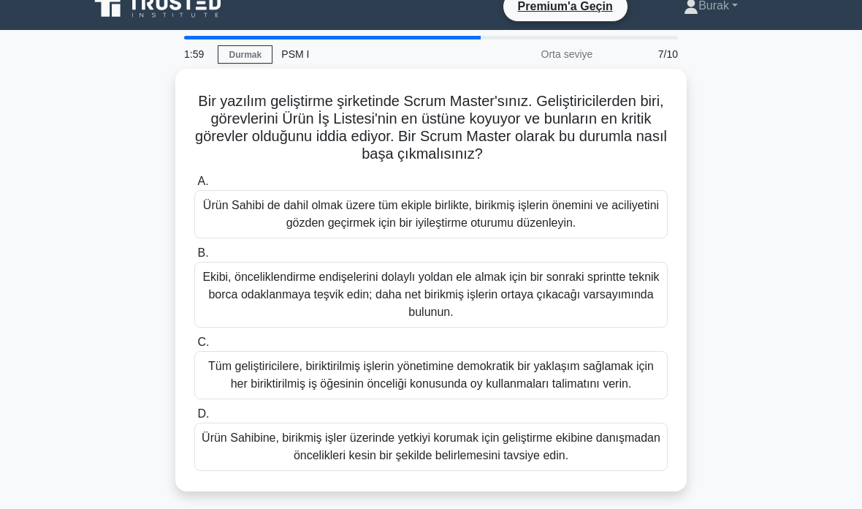
scroll to position [17, 0]
click at [549, 461] on font "Ürün Sahibine, birikmiş işler üzerinde yetkiyi korumak için geliştirme ekibine …" at bounding box center [431, 446] width 459 height 30
click at [194, 419] on input "D. Ürün Sahibine, birikmiş işler üzerinde yetkiyi korumak için geliştirme ekibi…" at bounding box center [194, 414] width 0 height 10
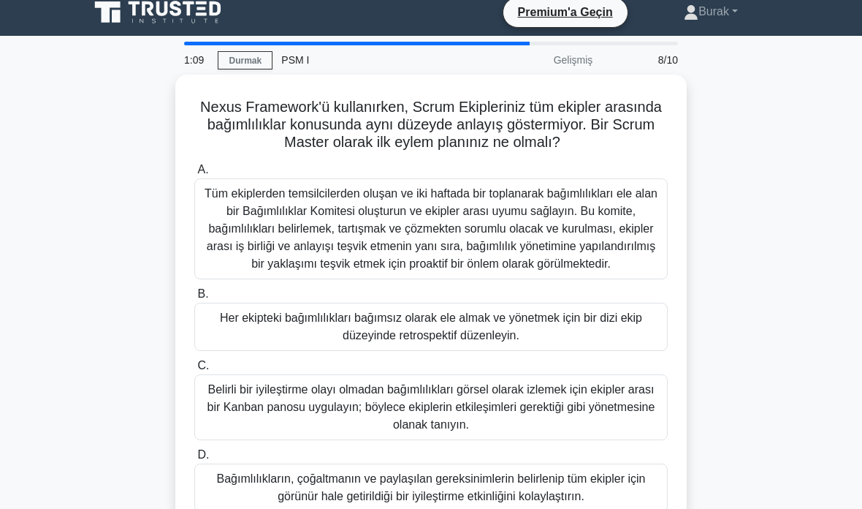
scroll to position [11, 0]
click at [594, 344] on font "Her ekipteki bağımlılıkları bağımsız olarak ele almak ve yönetmek için bir dizi…" at bounding box center [431, 326] width 460 height 35
click at [194, 299] on input "B. Her ekipteki bağımlılıkları bağımsız olarak ele almak ve yönetmek için bir d…" at bounding box center [194, 294] width 0 height 10
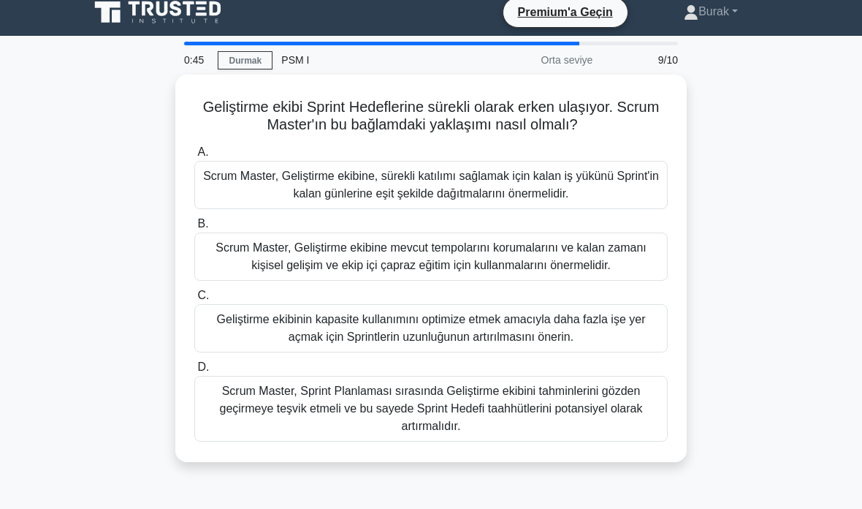
scroll to position [7, 0]
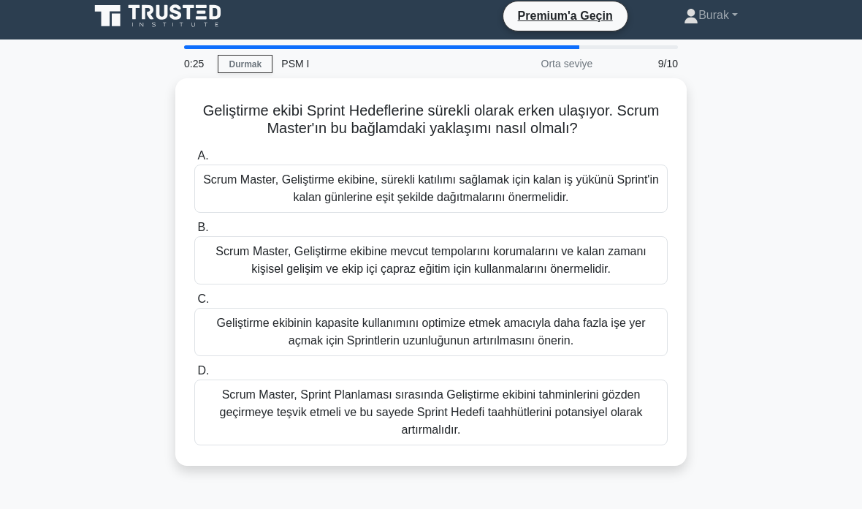
click at [623, 398] on font "Scrum Master, Sprint Planlaması sırasında Geliştirme ekibini tahminlerini gözde…" at bounding box center [431, 412] width 423 height 48
click at [194, 376] on input "D. Scrum Master, Sprint Planlaması sırasında Geliştirme ekibini tahminlerini gö…" at bounding box center [194, 371] width 0 height 10
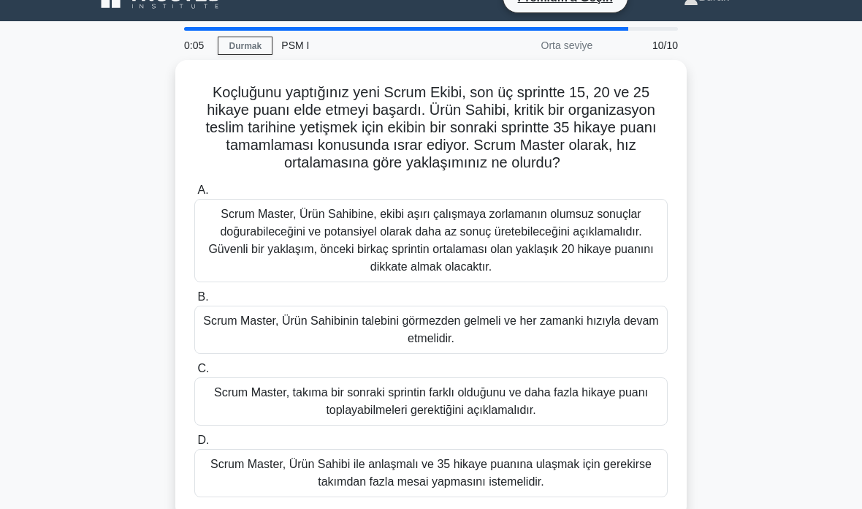
scroll to position [5, 0]
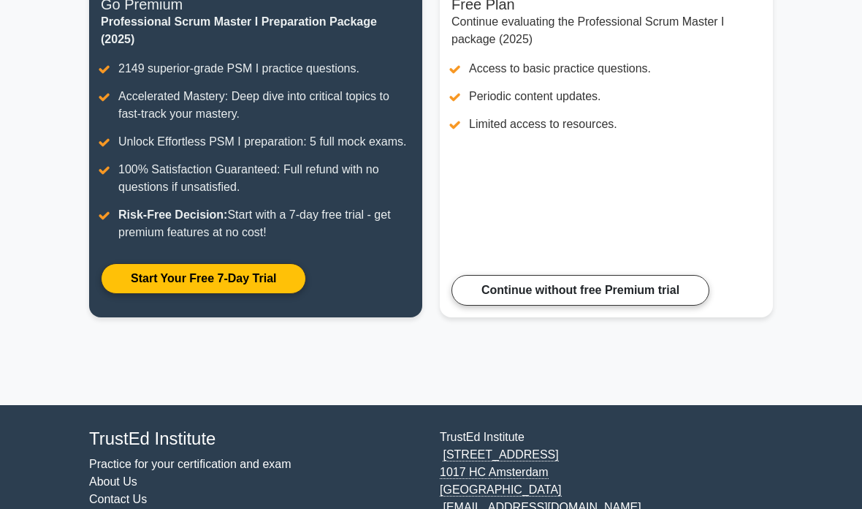
scroll to position [107, 0]
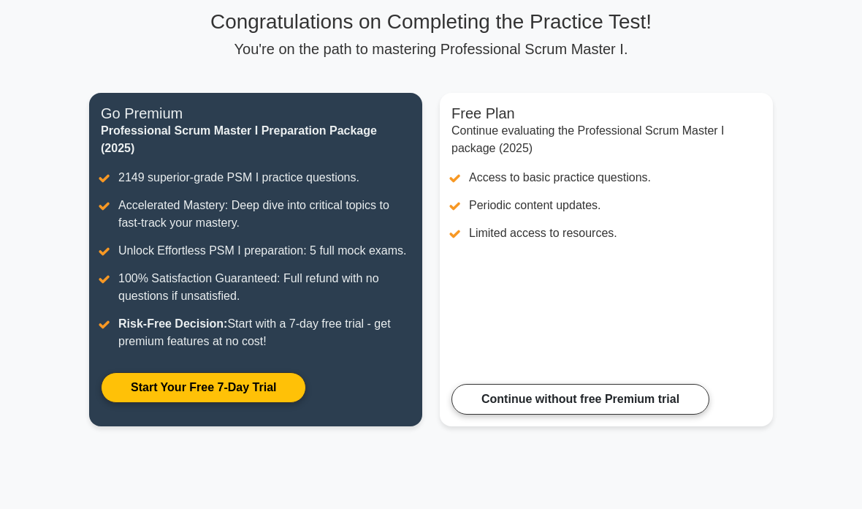
click at [639, 414] on link "Continue without free Premium trial" at bounding box center [581, 399] width 258 height 31
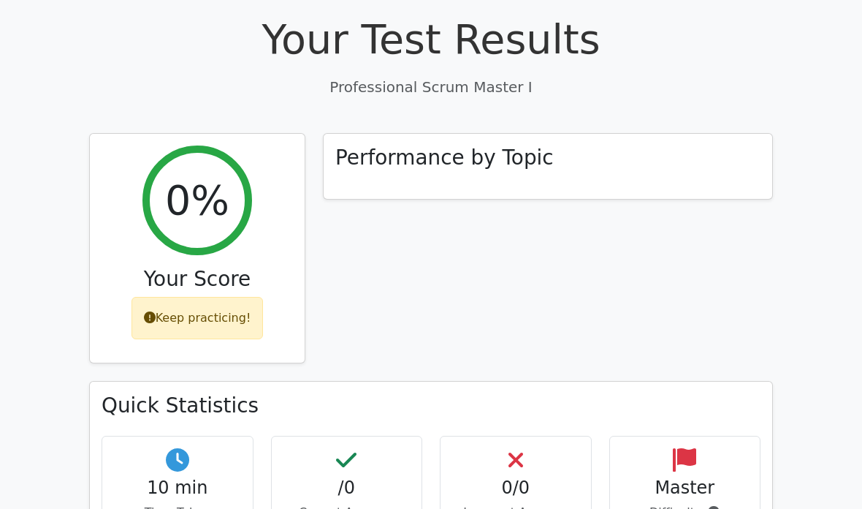
scroll to position [462, 0]
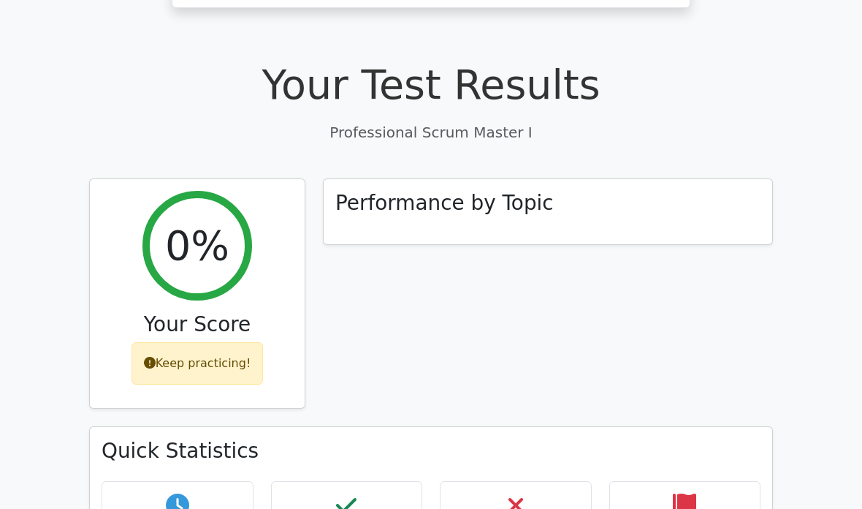
click at [461, 185] on div "Performance by Topic" at bounding box center [548, 211] width 449 height 65
click at [502, 179] on div "Performance by Topic" at bounding box center [548, 211] width 449 height 65
click at [224, 342] on div "Keep practicing!" at bounding box center [198, 363] width 132 height 42
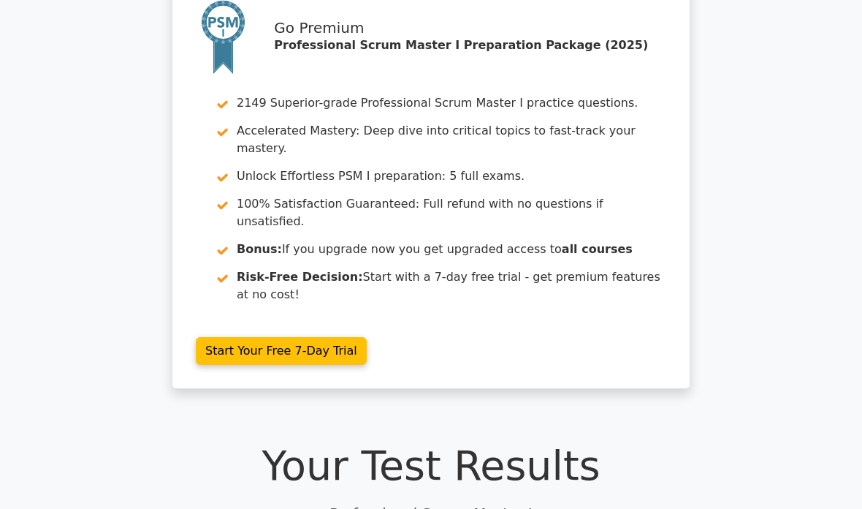
scroll to position [0, 0]
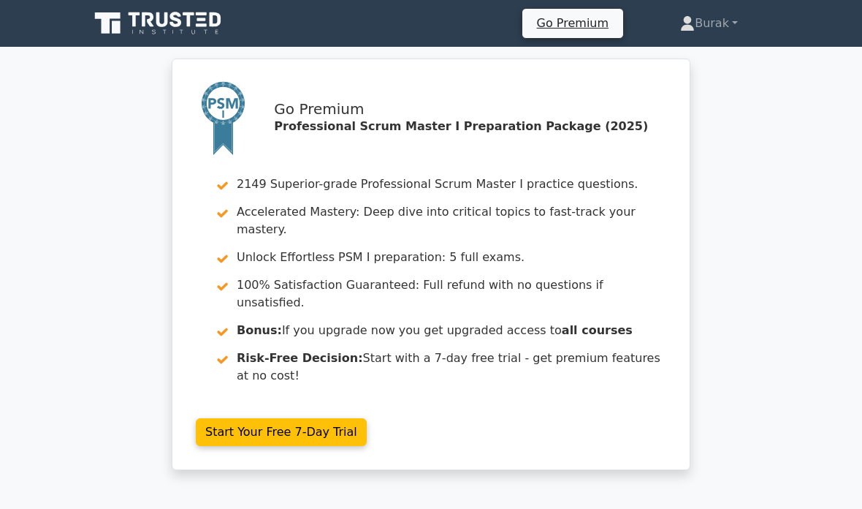
click at [715, 19] on link "Burak" at bounding box center [709, 23] width 128 height 29
click at [683, 55] on link "Profile" at bounding box center [703, 57] width 115 height 23
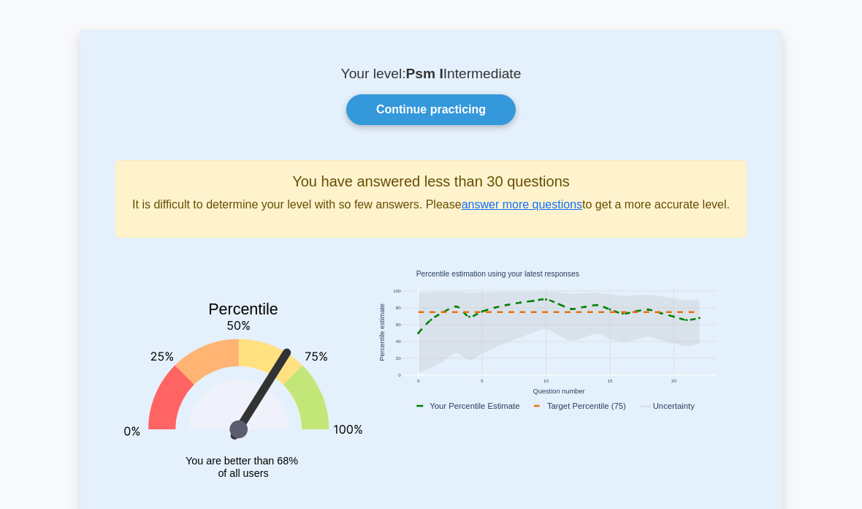
scroll to position [85, 0]
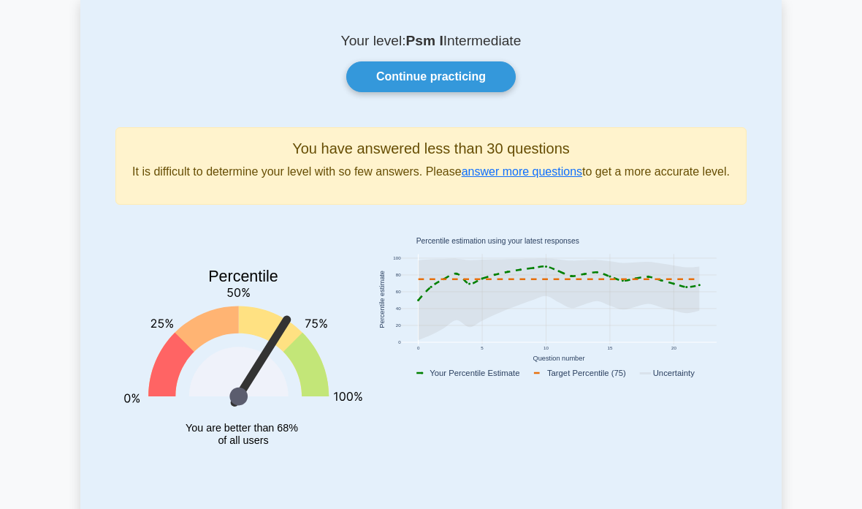
click at [583, 178] on link "answer more questions" at bounding box center [522, 171] width 121 height 12
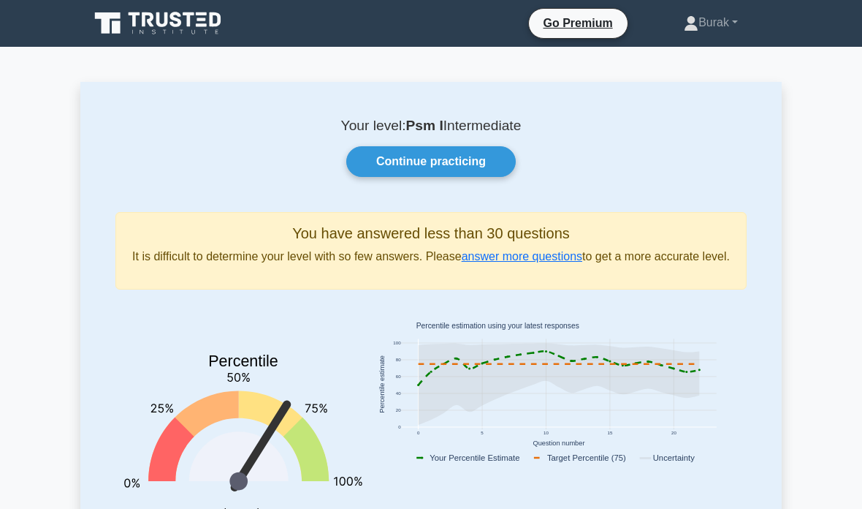
scroll to position [143, 0]
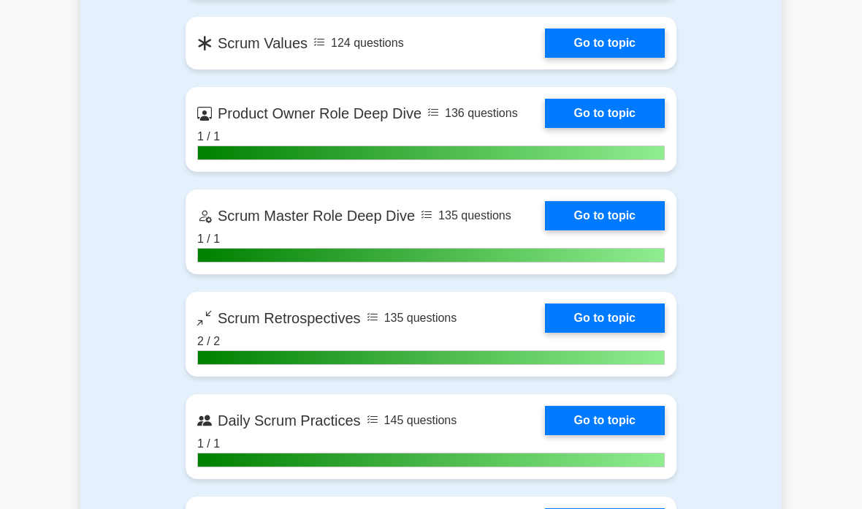
click at [742, 284] on div "Contents of the Professional Scrum Master I package 2149 PSM I questions groupe…" at bounding box center [431, 490] width 702 height 2725
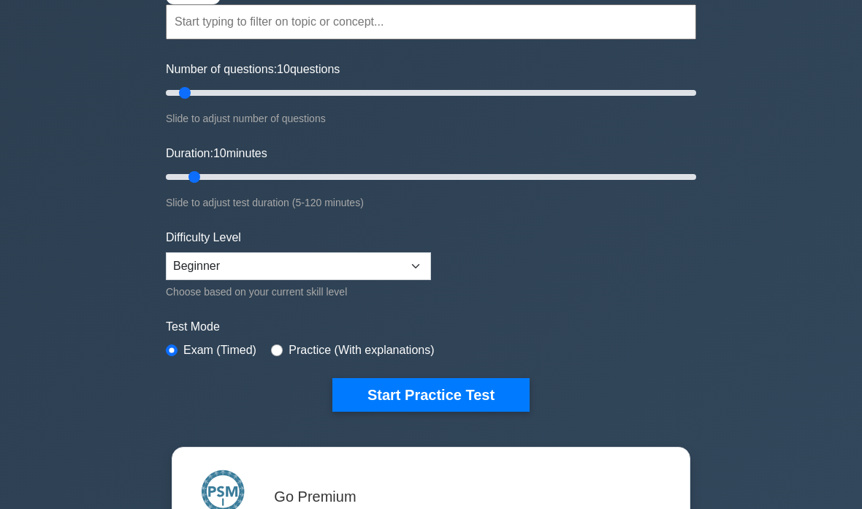
scroll to position [241, 0]
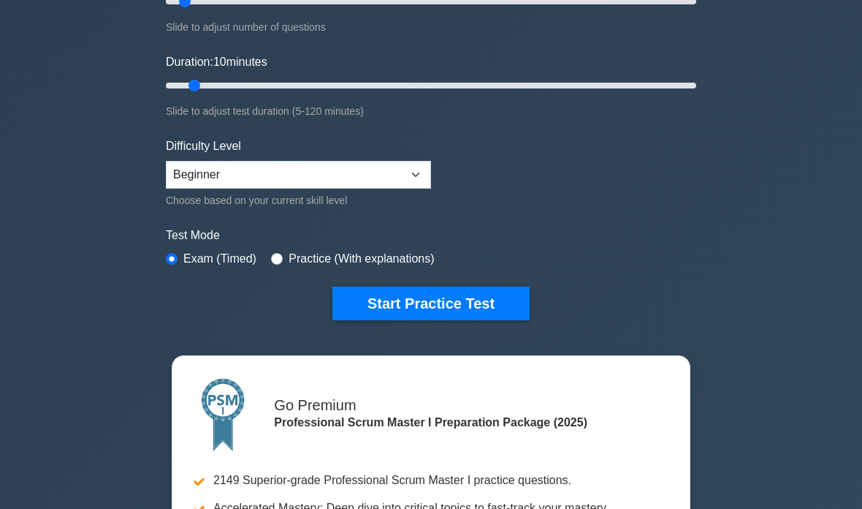
click at [493, 308] on button "Start Practice Test" at bounding box center [431, 304] width 197 height 34
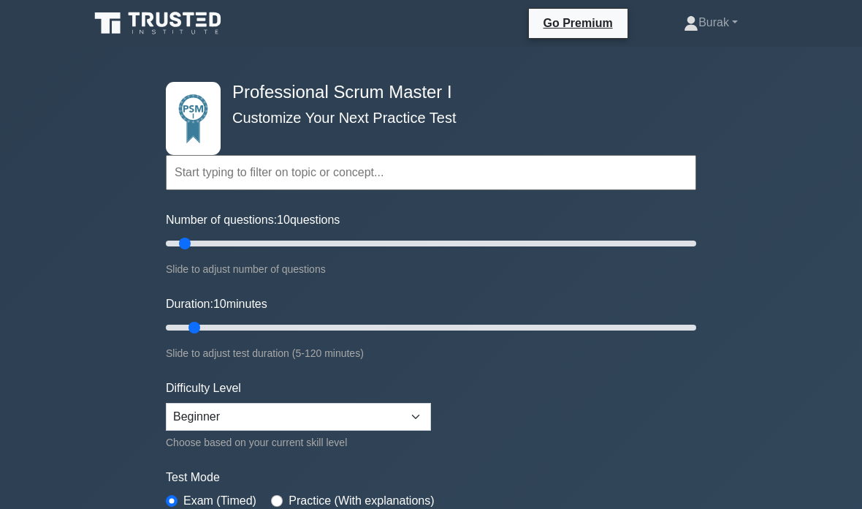
scroll to position [300, 0]
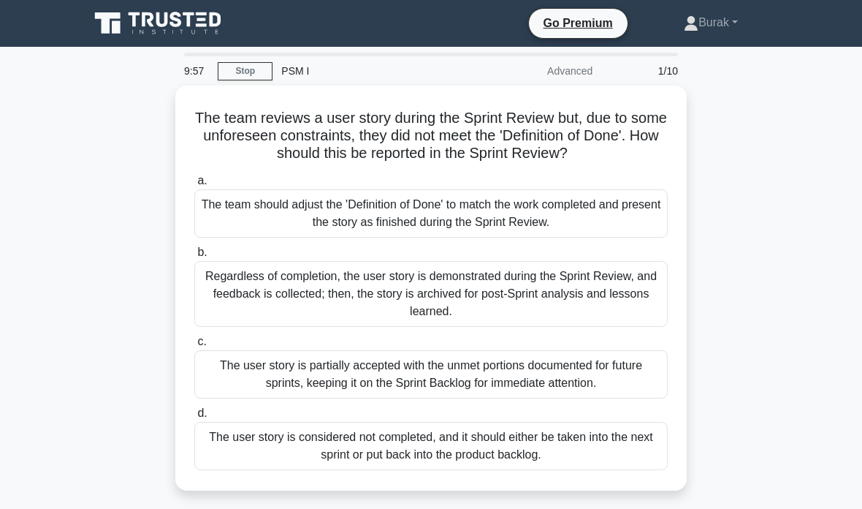
click at [767, 168] on div "The team reviews a user story during the Sprint Review but, due to some unfores…" at bounding box center [431, 297] width 702 height 422
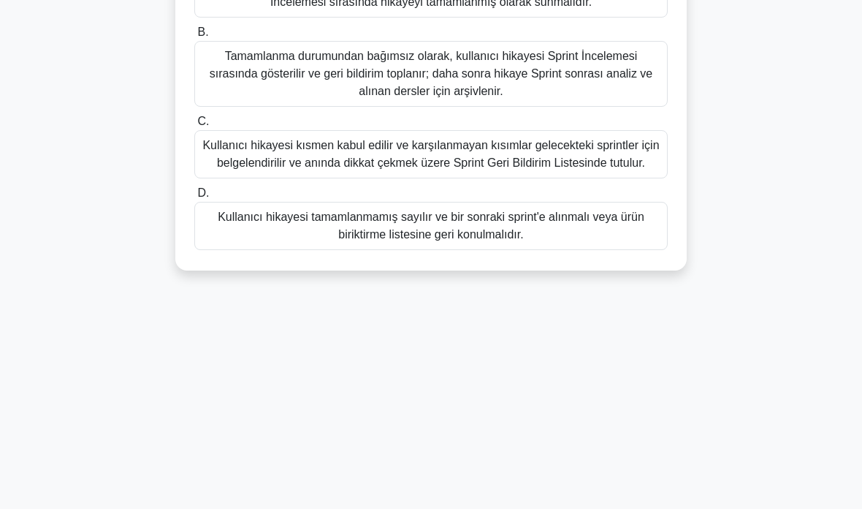
scroll to position [281, 0]
